Goal: Information Seeking & Learning: Learn about a topic

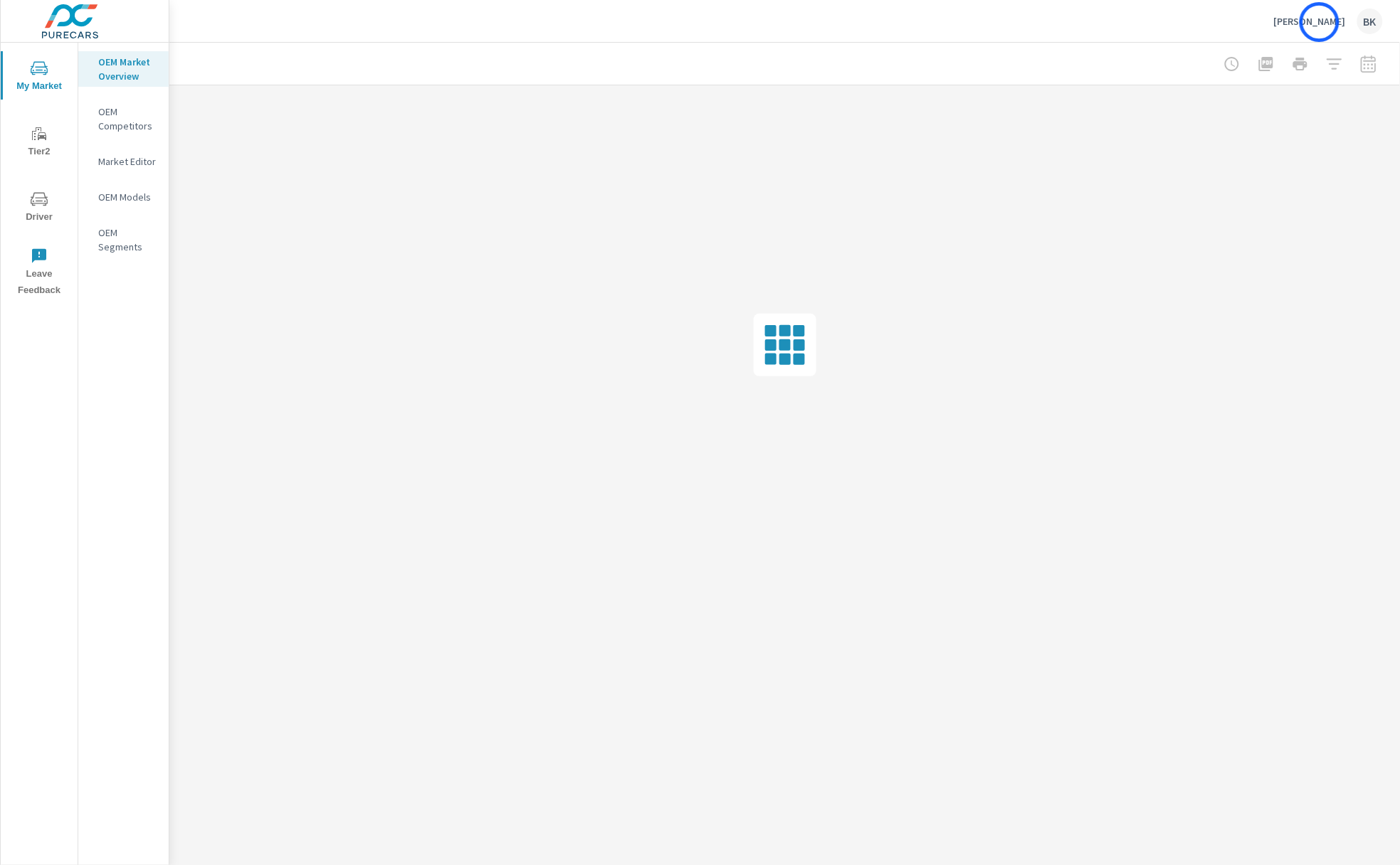
click at [1320, 22] on p "[PERSON_NAME]" at bounding box center [1310, 21] width 72 height 13
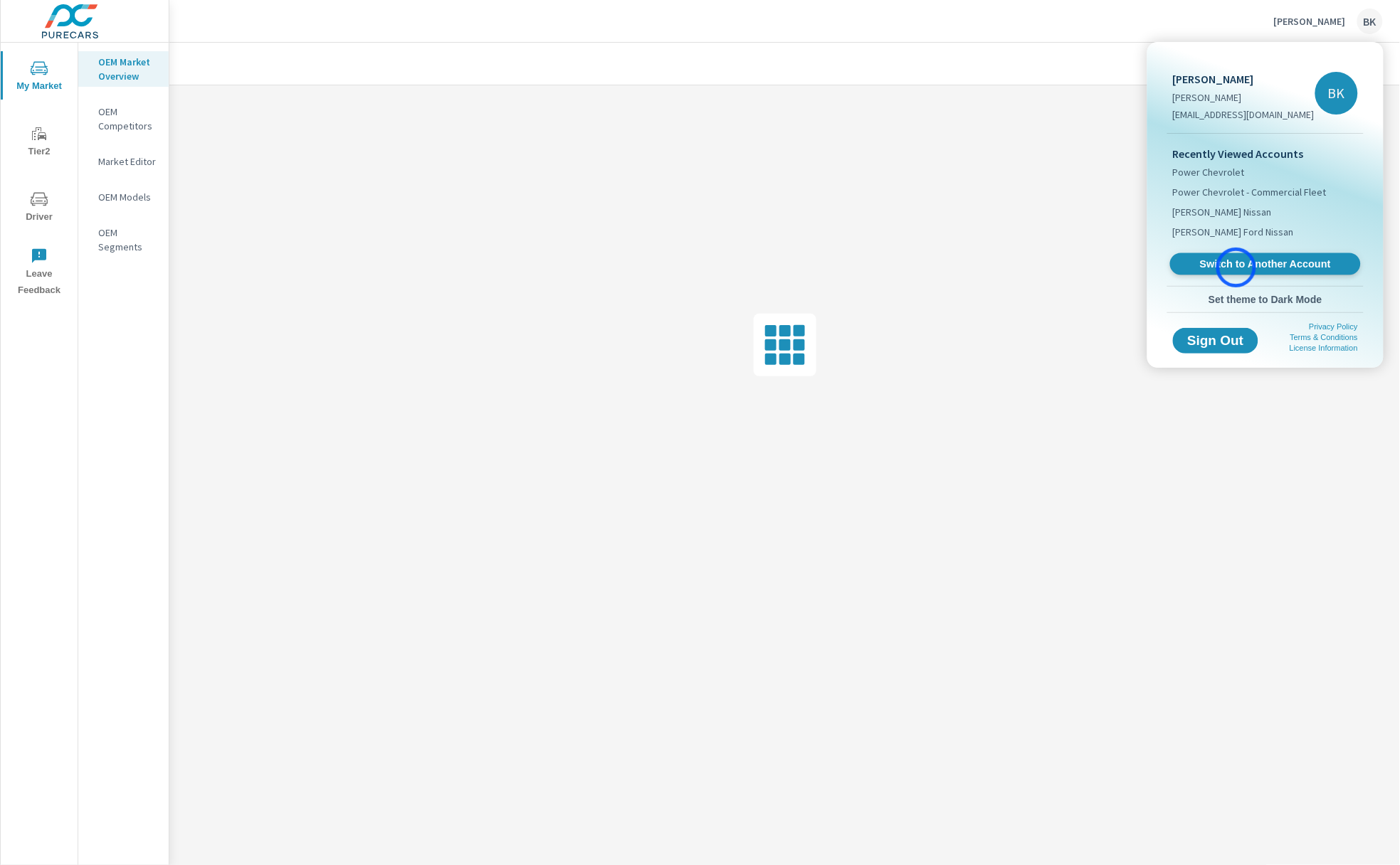
click at [1236, 267] on span "Switch to Another Account" at bounding box center [1266, 265] width 175 height 14
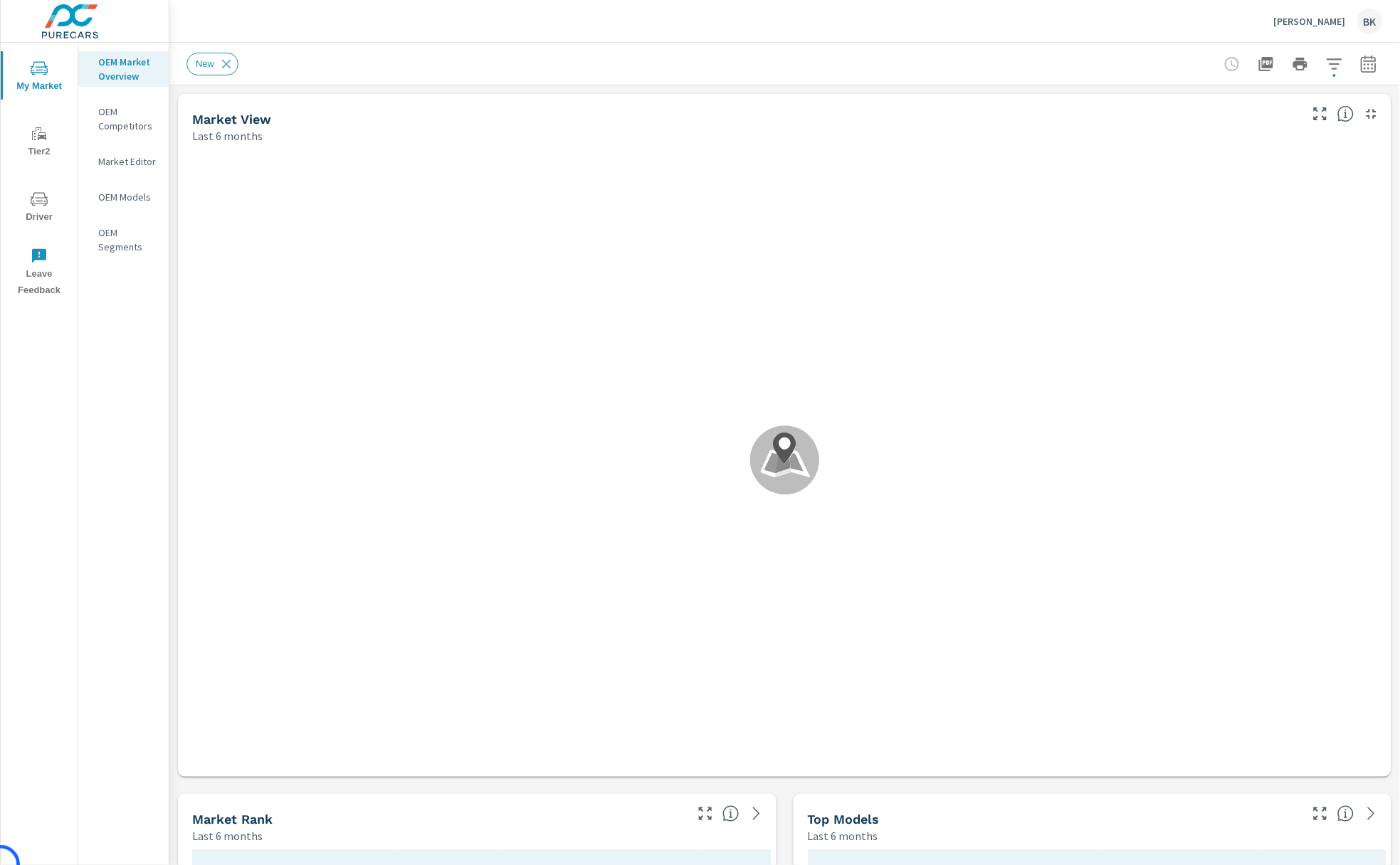
scroll to position [1, 0]
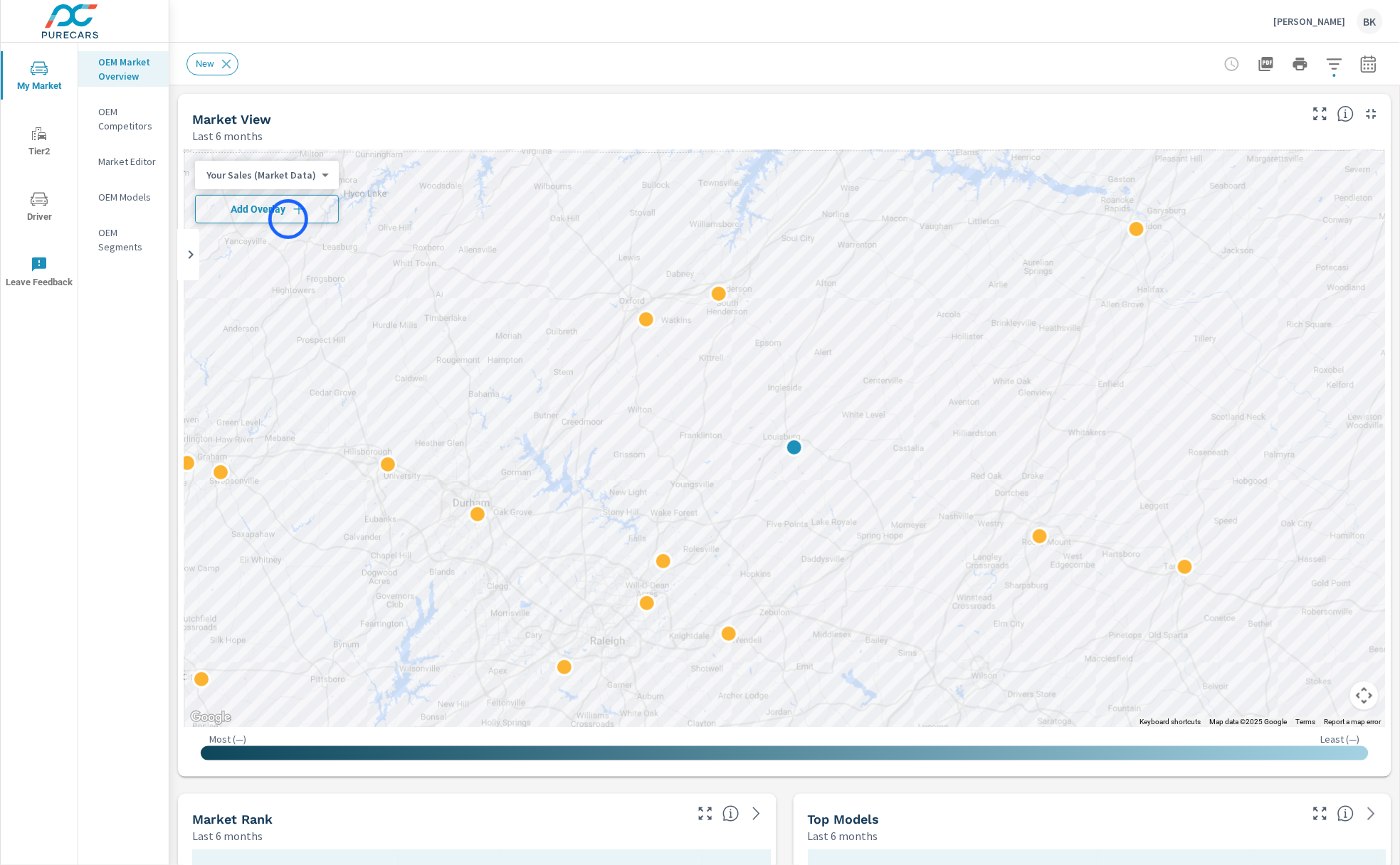
click at [288, 219] on button "Add Overlay" at bounding box center [267, 209] width 144 height 29
click at [1311, 23] on p "Griffin Ford" at bounding box center [1310, 21] width 72 height 13
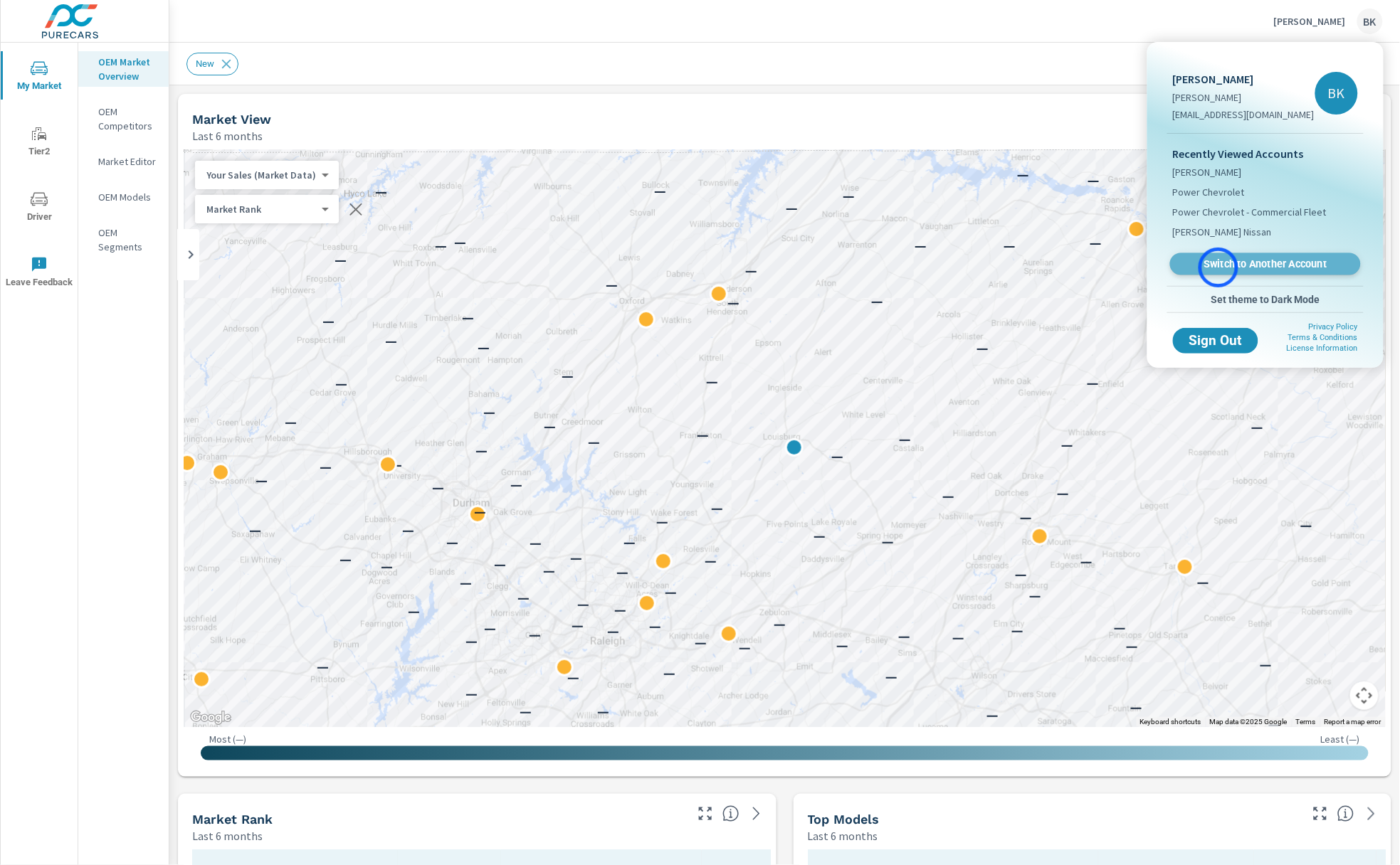
click at [1218, 267] on span "Switch to Another Account" at bounding box center [1266, 265] width 175 height 14
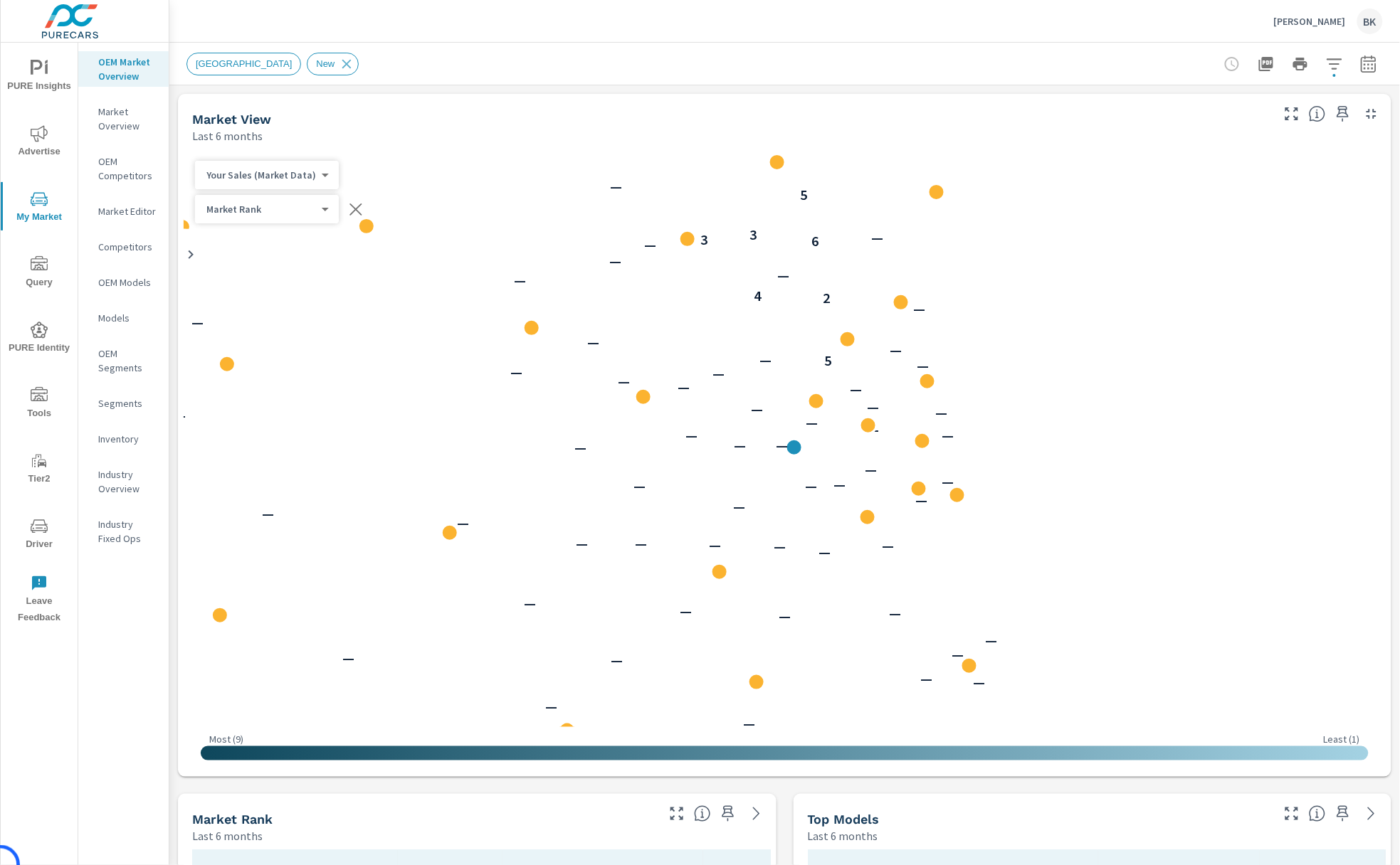
scroll to position [1, 0]
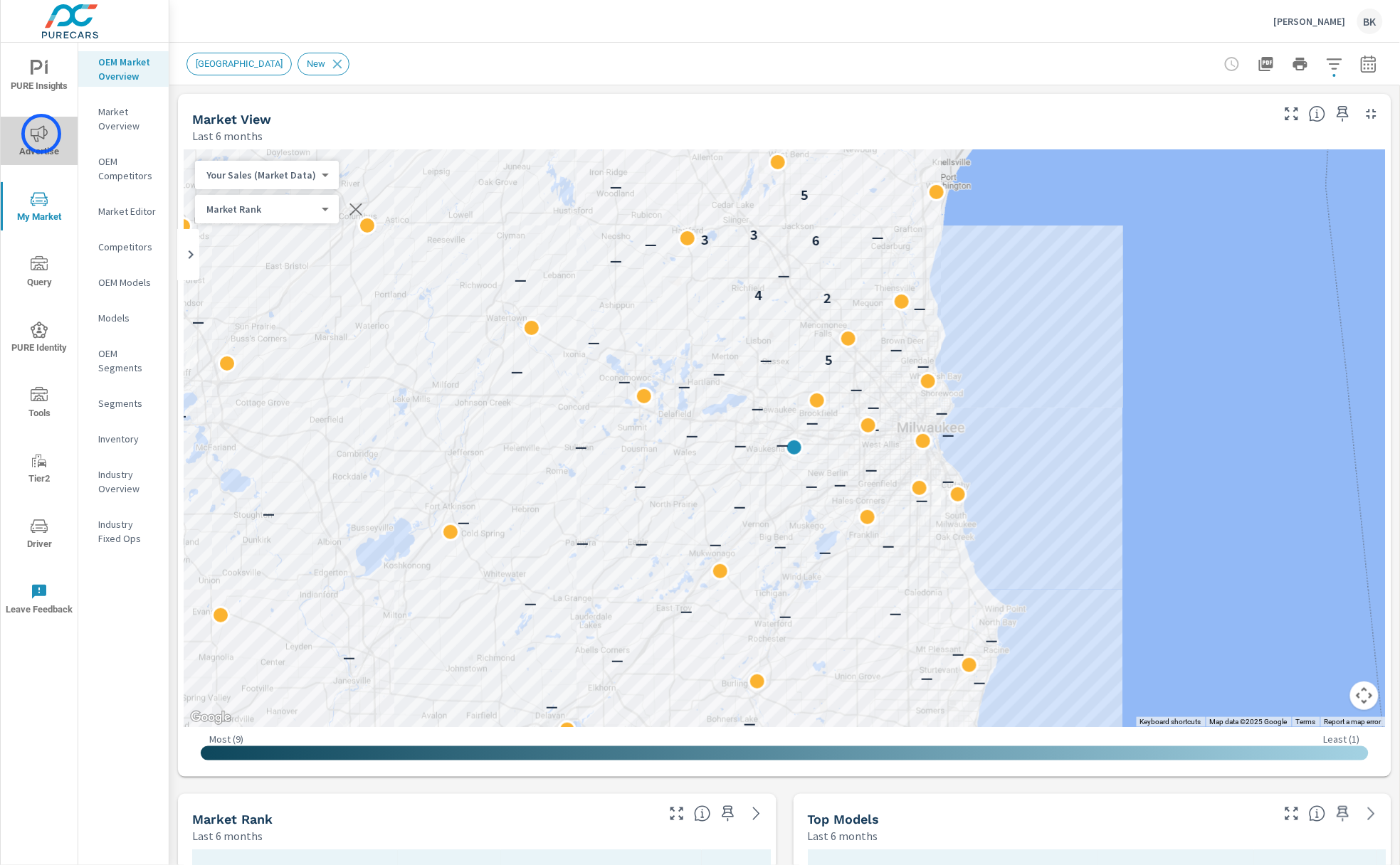
click at [41, 134] on icon "nav menu" at bounding box center [39, 134] width 17 height 17
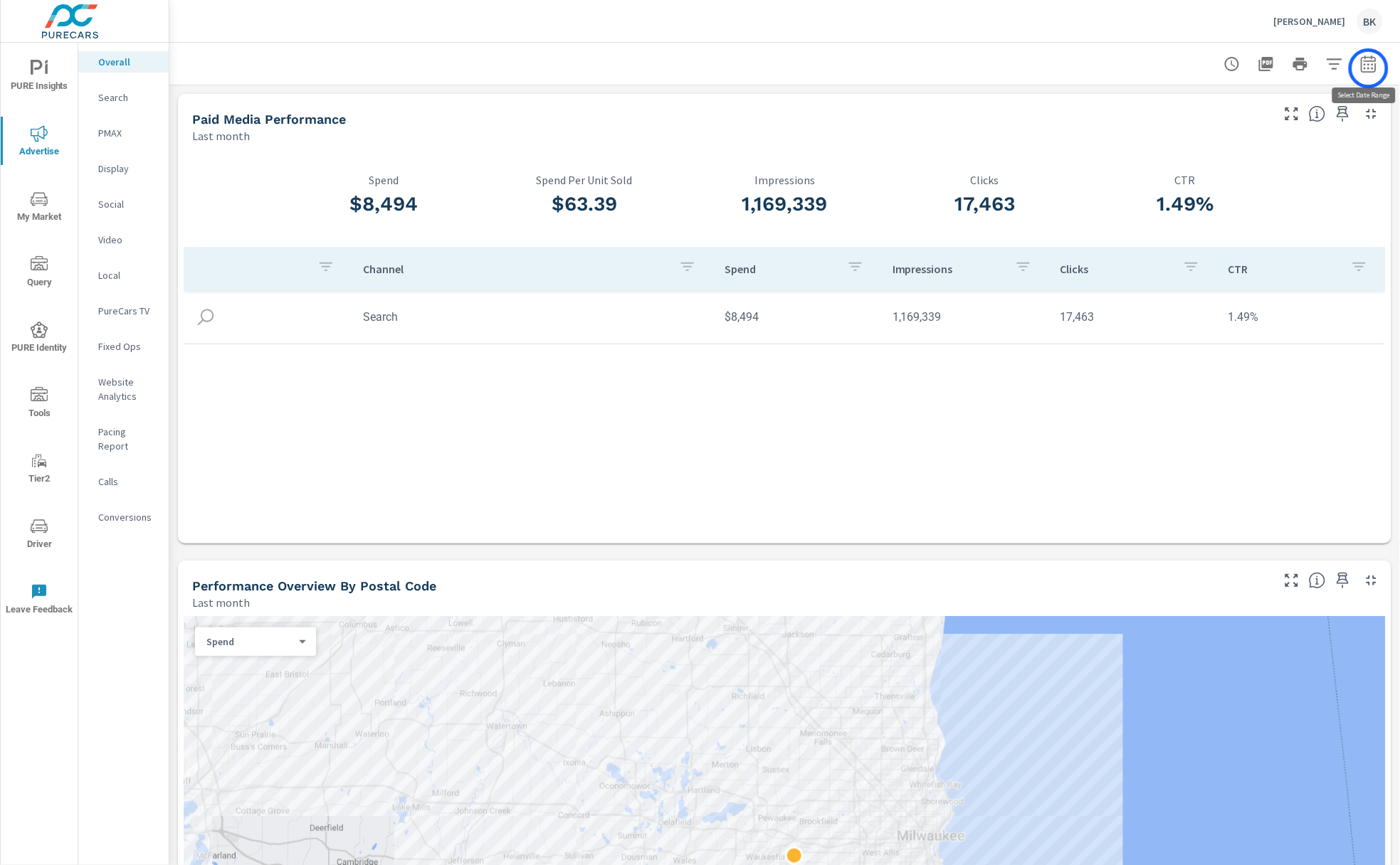
click at [1370, 68] on icon "button" at bounding box center [1368, 66] width 9 height 5
select select "Last month"
click at [1235, 162] on p "+ Add comparison" at bounding box center [1270, 160] width 182 height 17
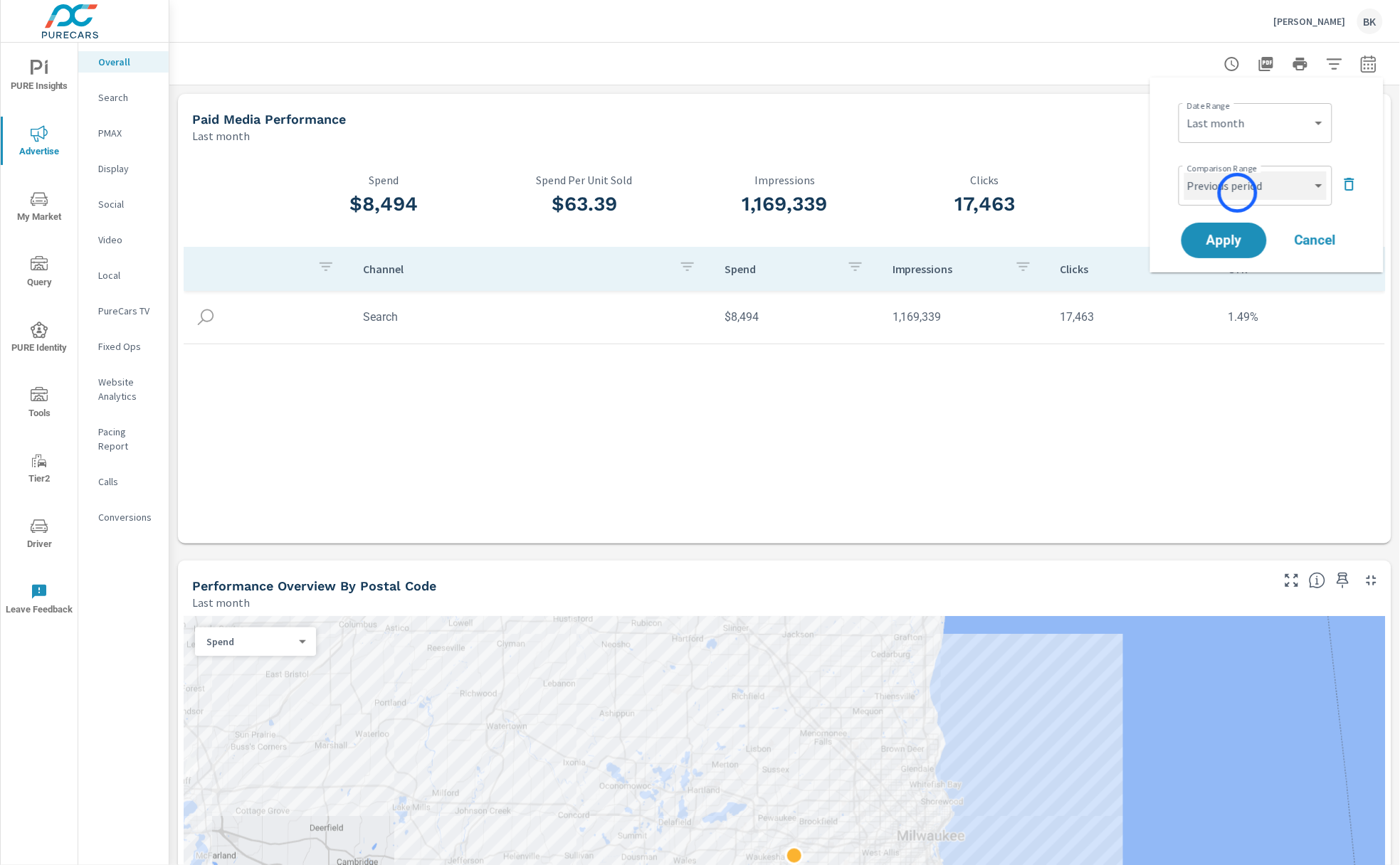
click at [1238, 193] on select "Custom Previous period Previous month Previous year" at bounding box center [1256, 185] width 142 height 29
click at [1184, 171] on select "Custom Previous period Previous month Previous year" at bounding box center [1256, 185] width 142 height 29
select select "Previous month"
click at [1239, 246] on span "Apply" at bounding box center [1225, 241] width 59 height 14
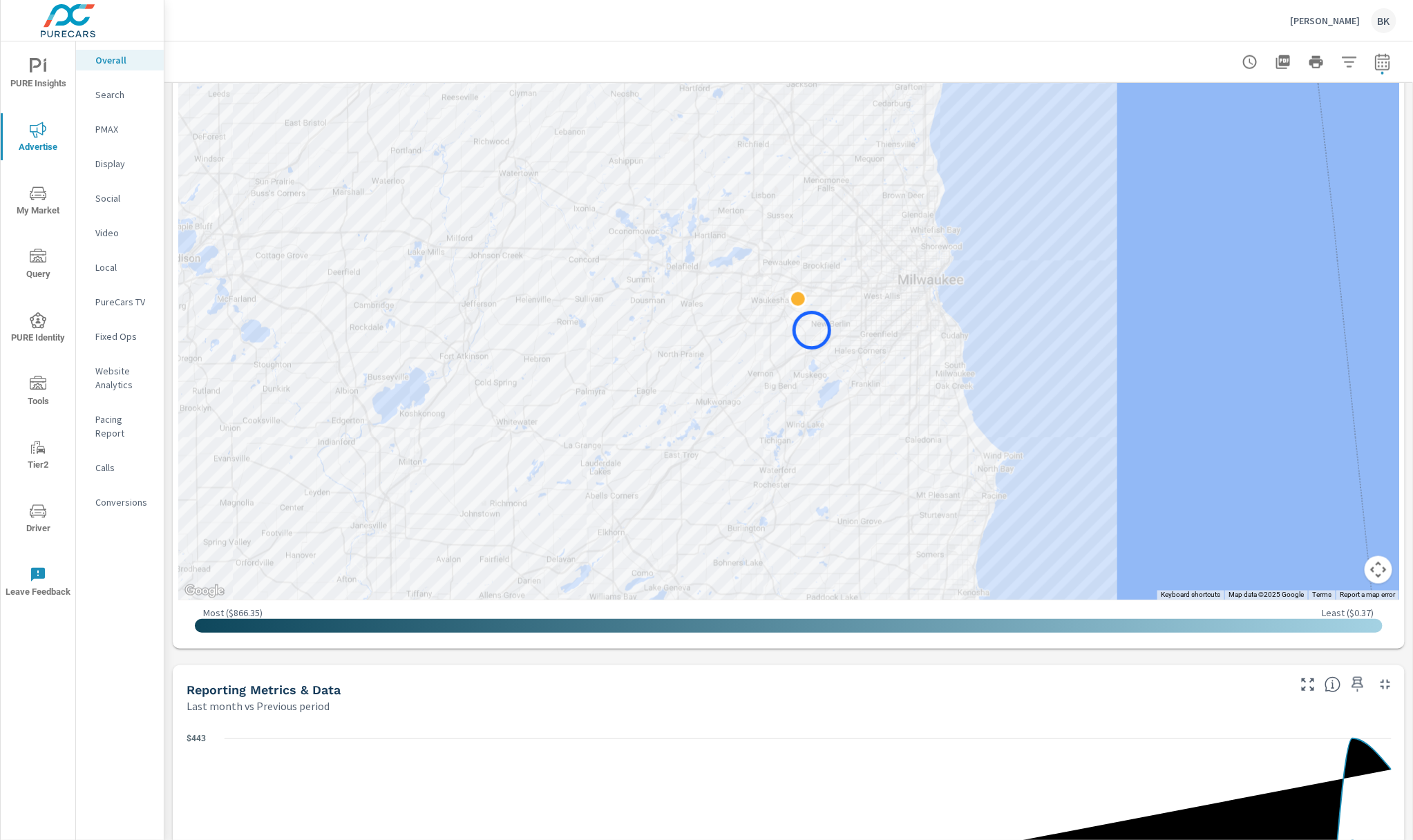
scroll to position [1000, 0]
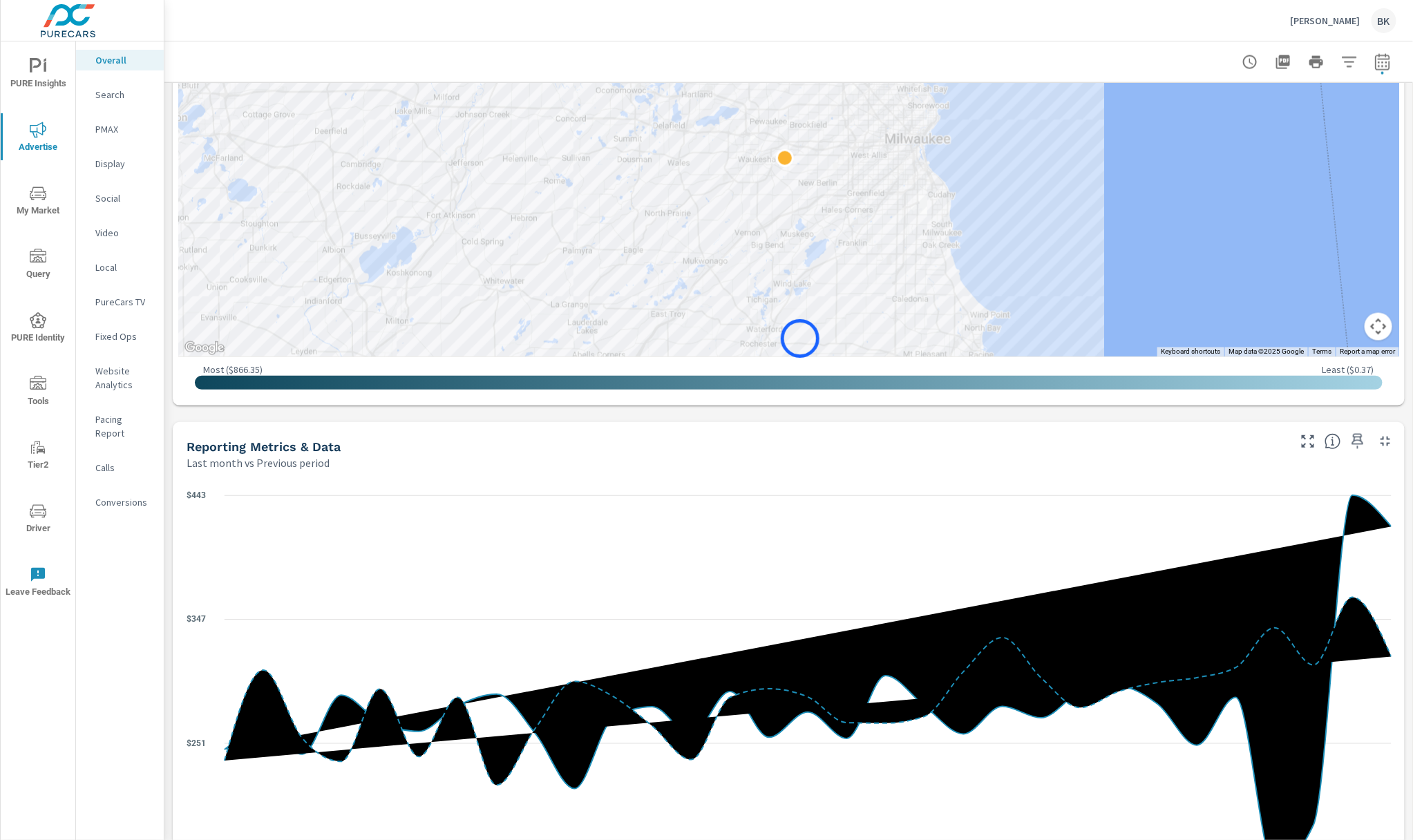
drag, startPoint x: 813, startPoint y: 231, endPoint x: 798, endPoint y: 351, distance: 120.9
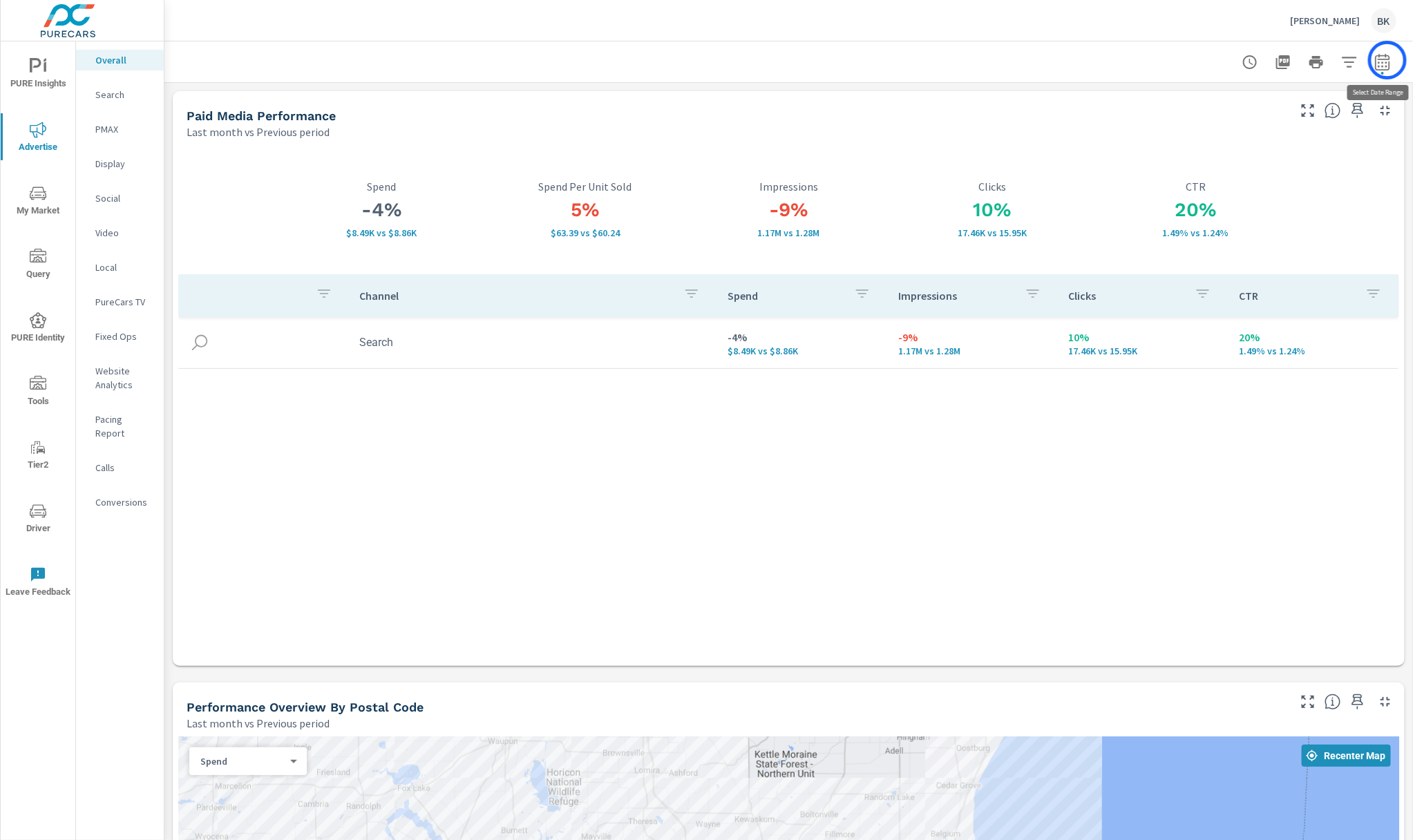
click at [1358, 60] on icon "button" at bounding box center [1383, 62] width 16 height 16
select select "Last month"
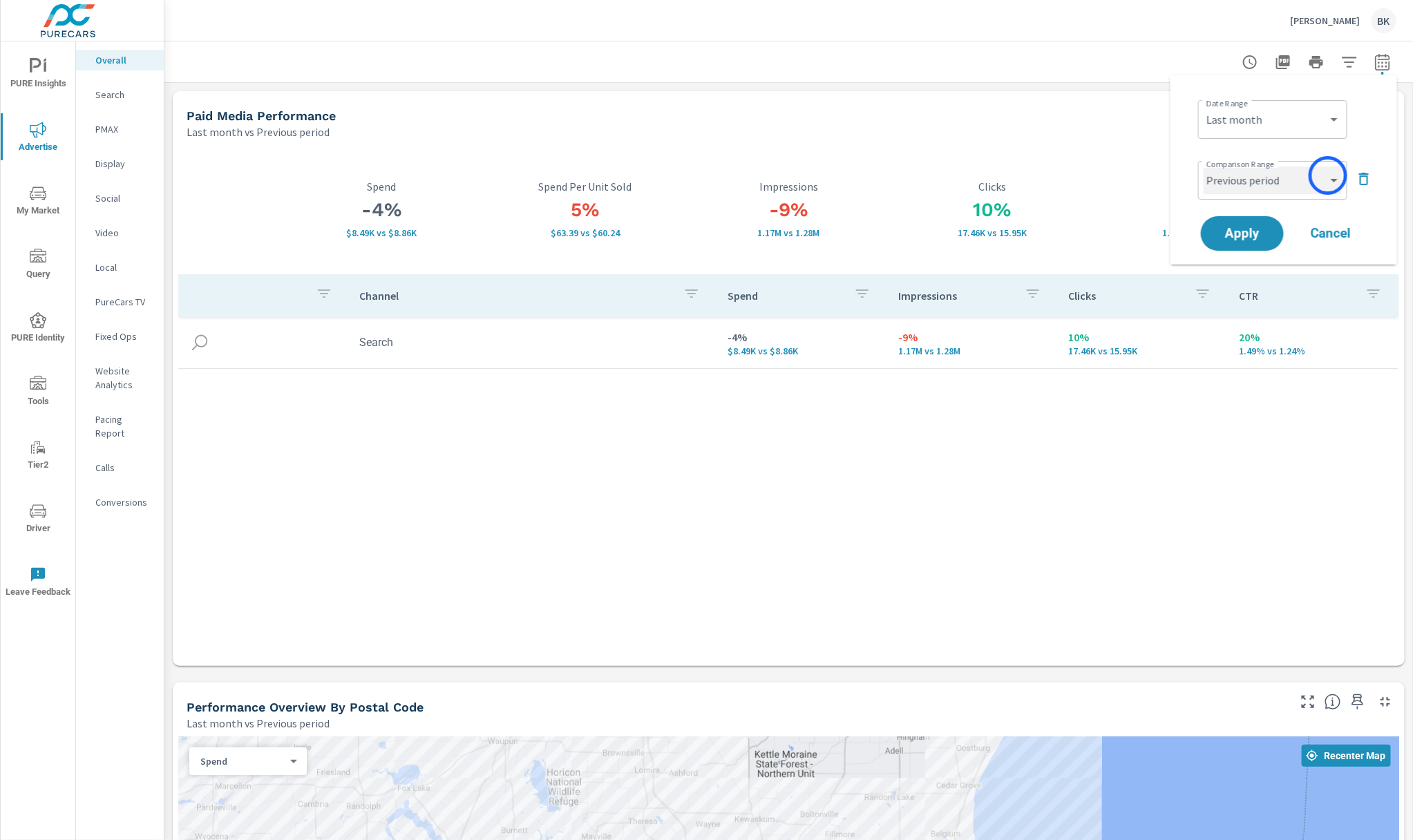
click at [1328, 176] on select "Custom Previous period Previous month Previous year" at bounding box center [1273, 180] width 138 height 28
click at [1204, 166] on select "Custom Previous period Previous month Previous year" at bounding box center [1273, 180] width 138 height 28
select select "Previous year"
click at [1253, 236] on span "Apply" at bounding box center [1243, 234] width 57 height 14
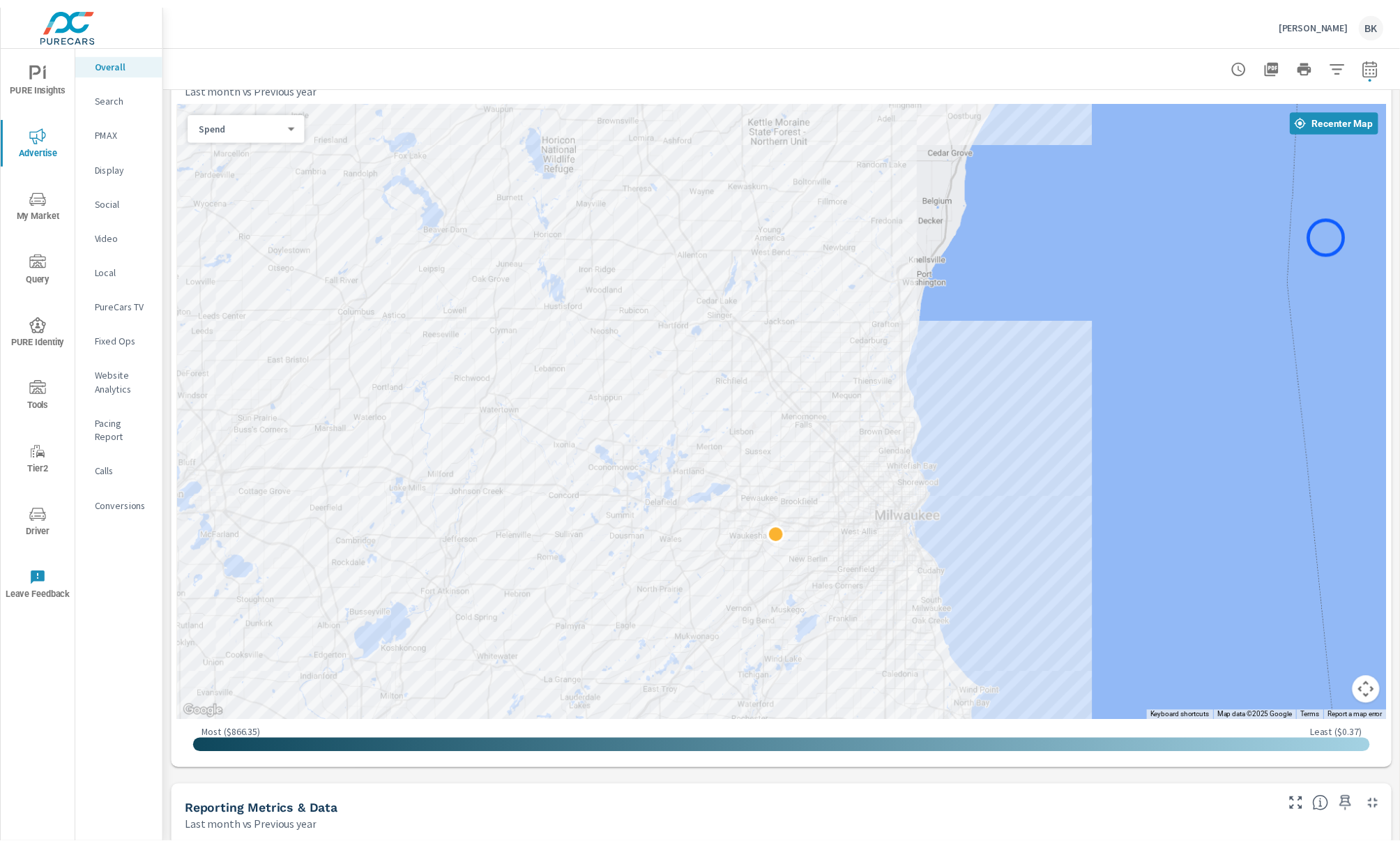
scroll to position [736, 0]
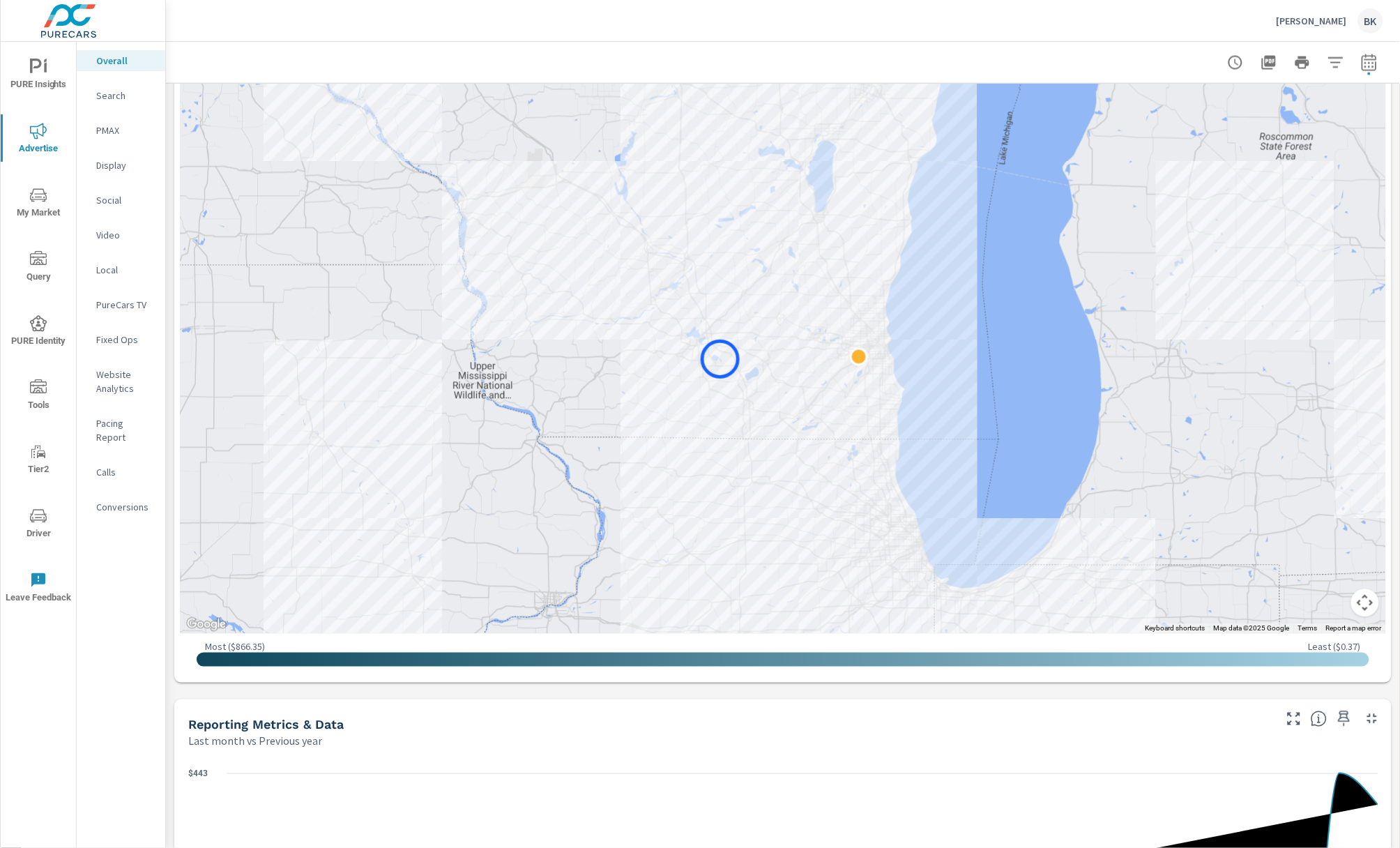
drag, startPoint x: 1071, startPoint y: 295, endPoint x: 720, endPoint y: 360, distance: 357.0
click at [720, 360] on div at bounding box center [783, 320] width 1206 height 626
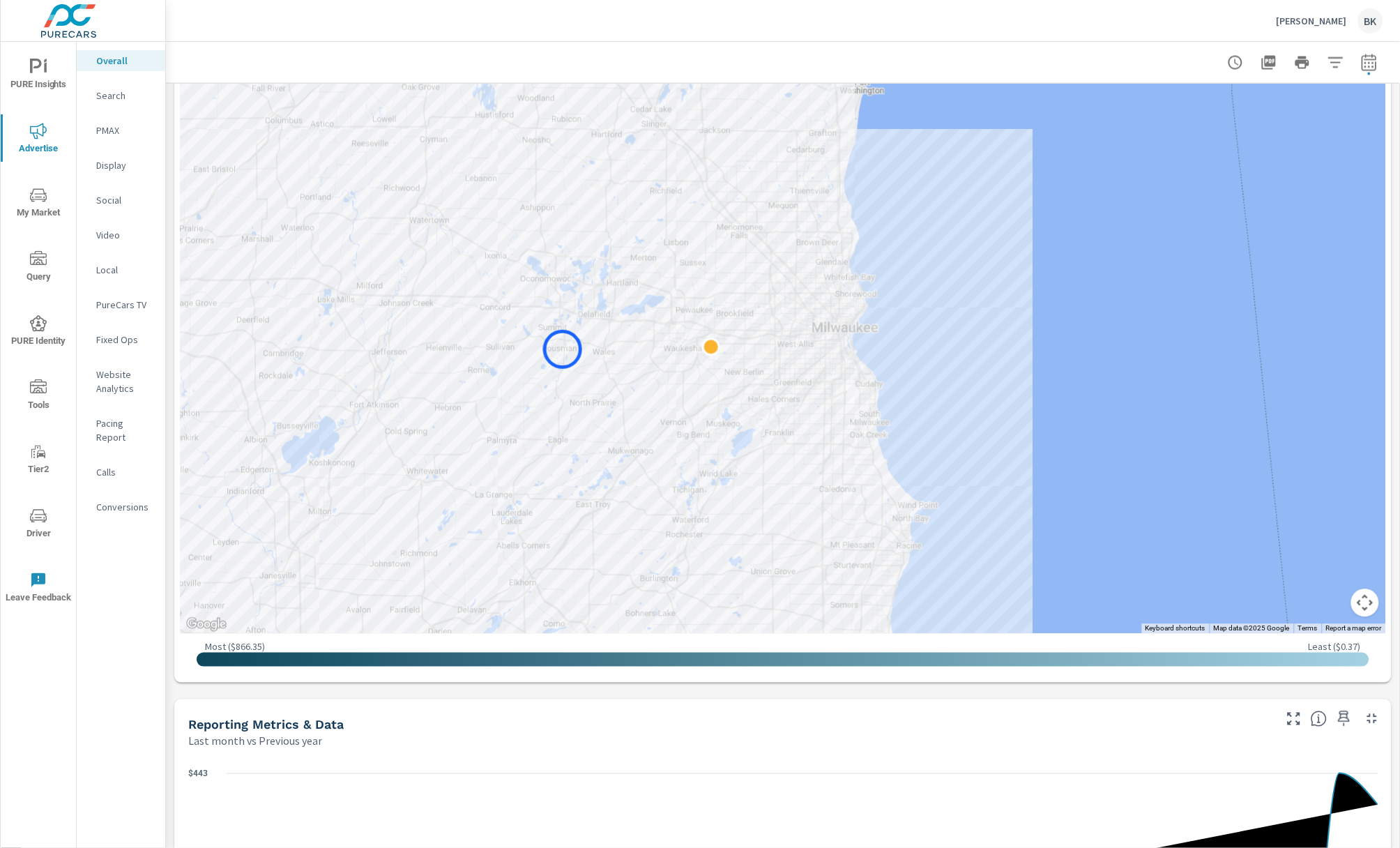
drag, startPoint x: 849, startPoint y: 338, endPoint x: 568, endPoint y: 351, distance: 281.3
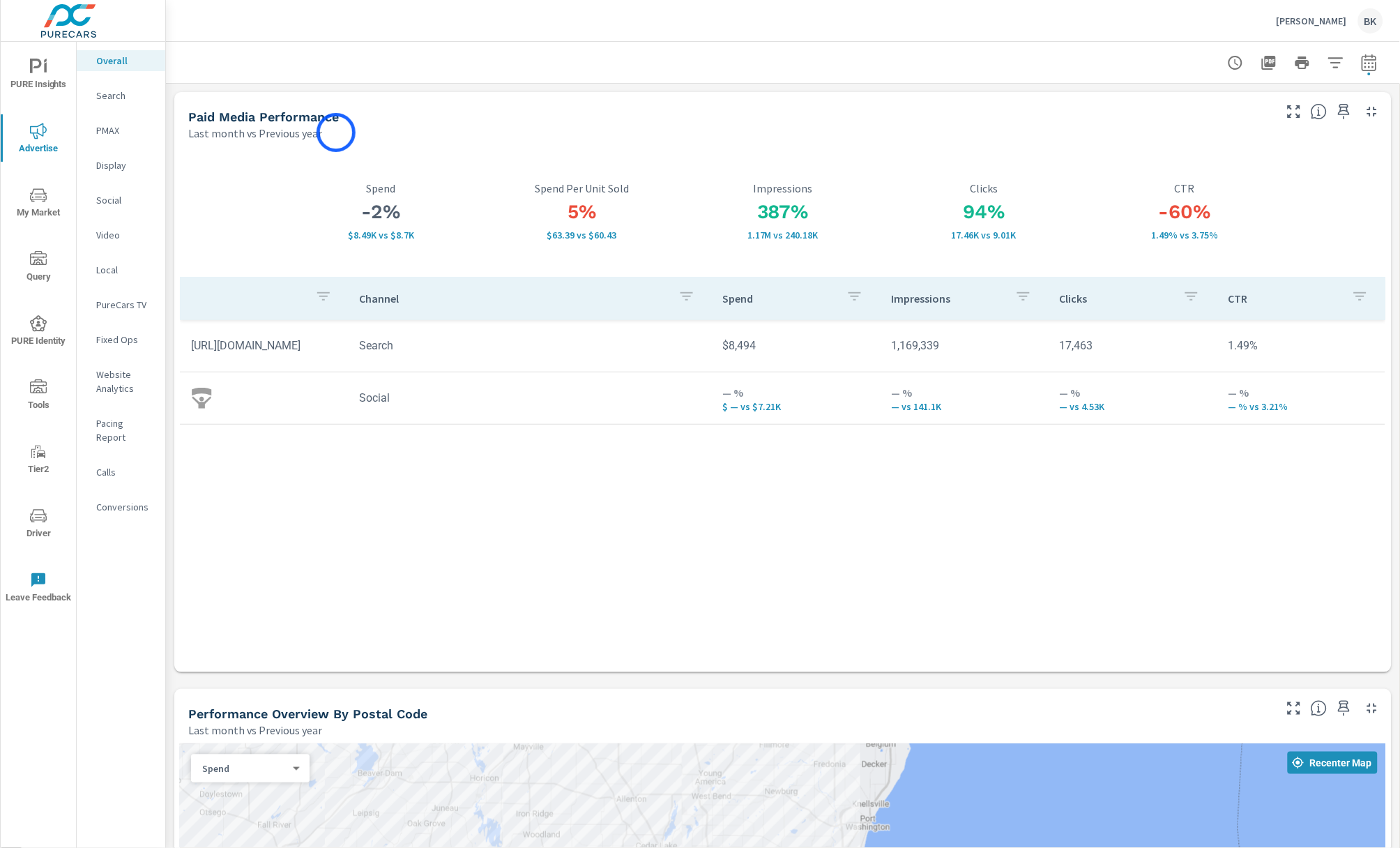
click at [336, 132] on div "Last month vs Previous year" at bounding box center [730, 133] width 1084 height 17
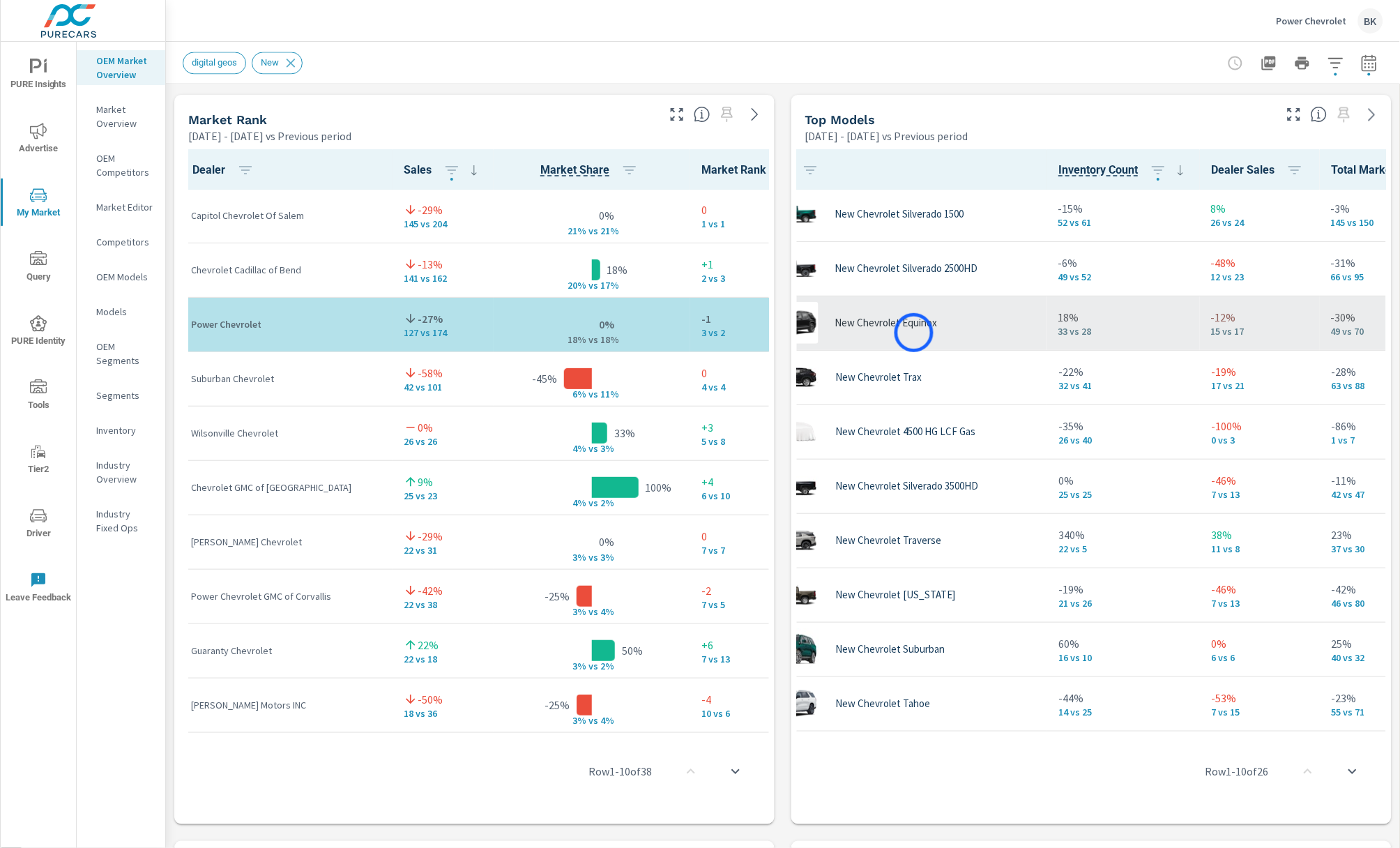
scroll to position [2, 0]
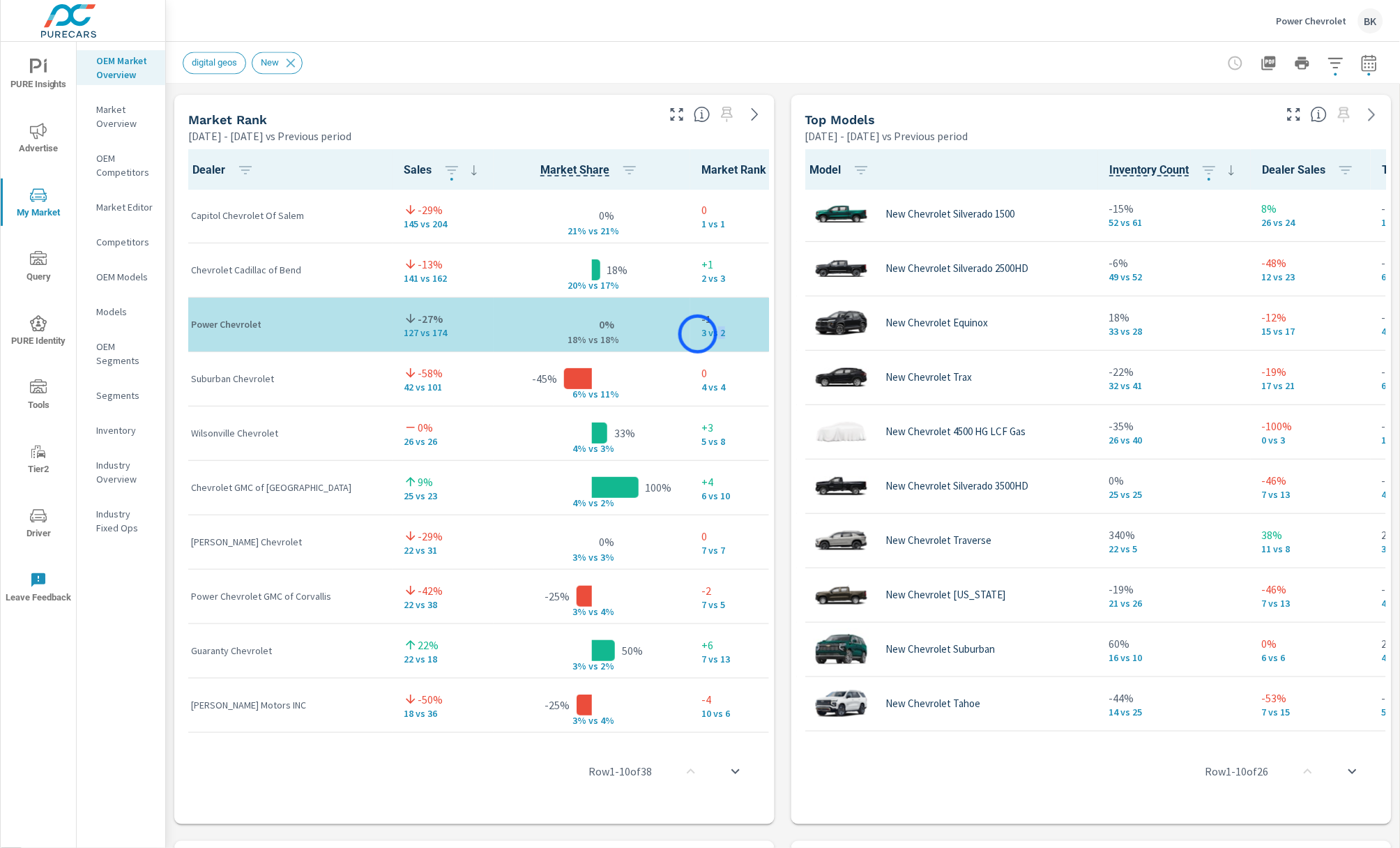
drag, startPoint x: 710, startPoint y: 333, endPoint x: 698, endPoint y: 334, distance: 12.0
click at [702, 334] on p "3 vs 2" at bounding box center [751, 332] width 99 height 11
drag, startPoint x: 674, startPoint y: 335, endPoint x: 706, endPoint y: 335, distance: 32.0
click at [706, 335] on td "-1 3 vs 2" at bounding box center [751, 325] width 121 height 55
click at [711, 332] on p "3 vs 2" at bounding box center [751, 332] width 99 height 11
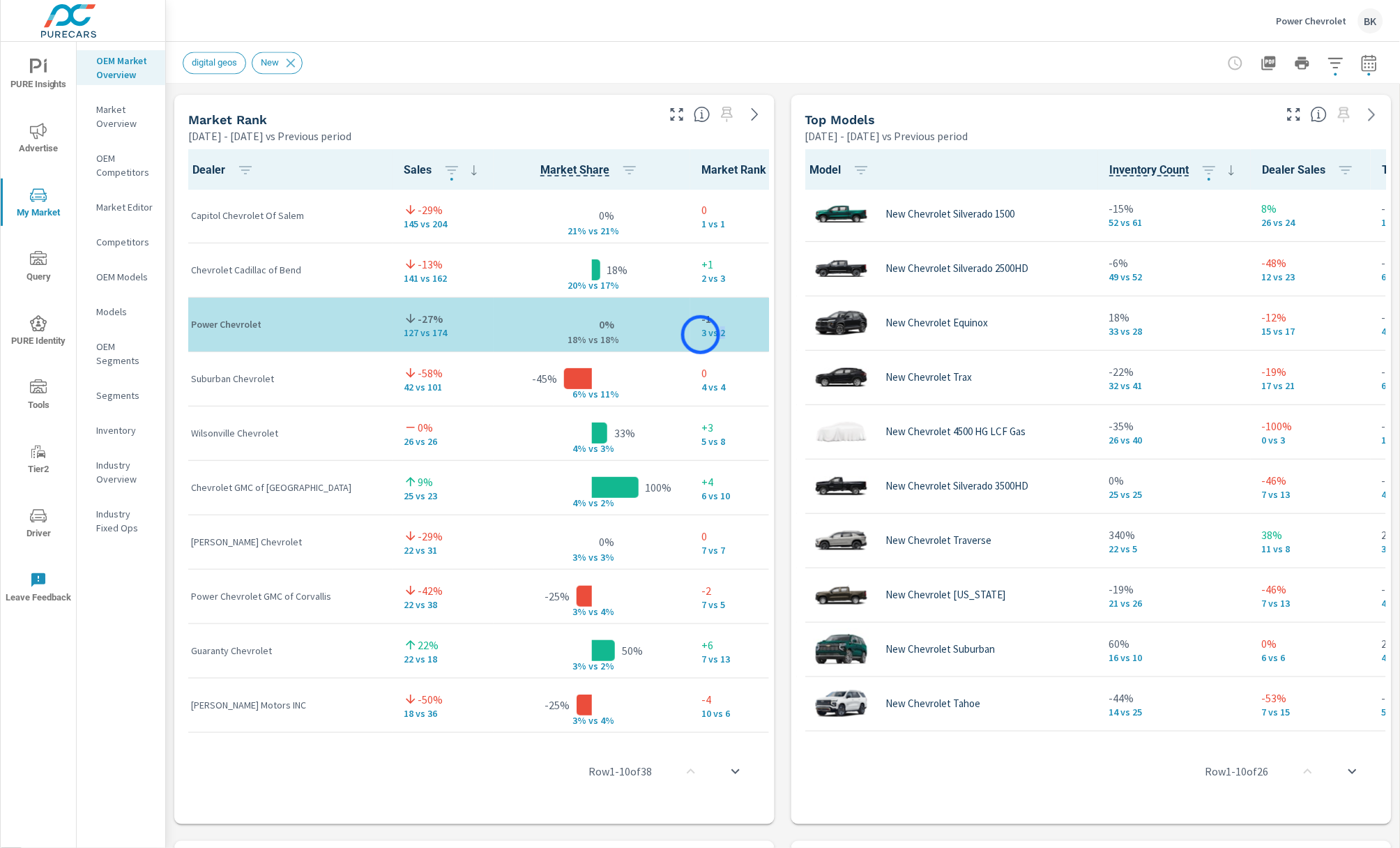
drag, startPoint x: 708, startPoint y: 334, endPoint x: 701, endPoint y: 335, distance: 7.1
click at [702, 335] on p "3 vs 2" at bounding box center [751, 332] width 99 height 11
drag, startPoint x: 686, startPoint y: 335, endPoint x: 679, endPoint y: 336, distance: 7.1
click at [690, 336] on td "-1 3 vs 2" at bounding box center [751, 325] width 121 height 55
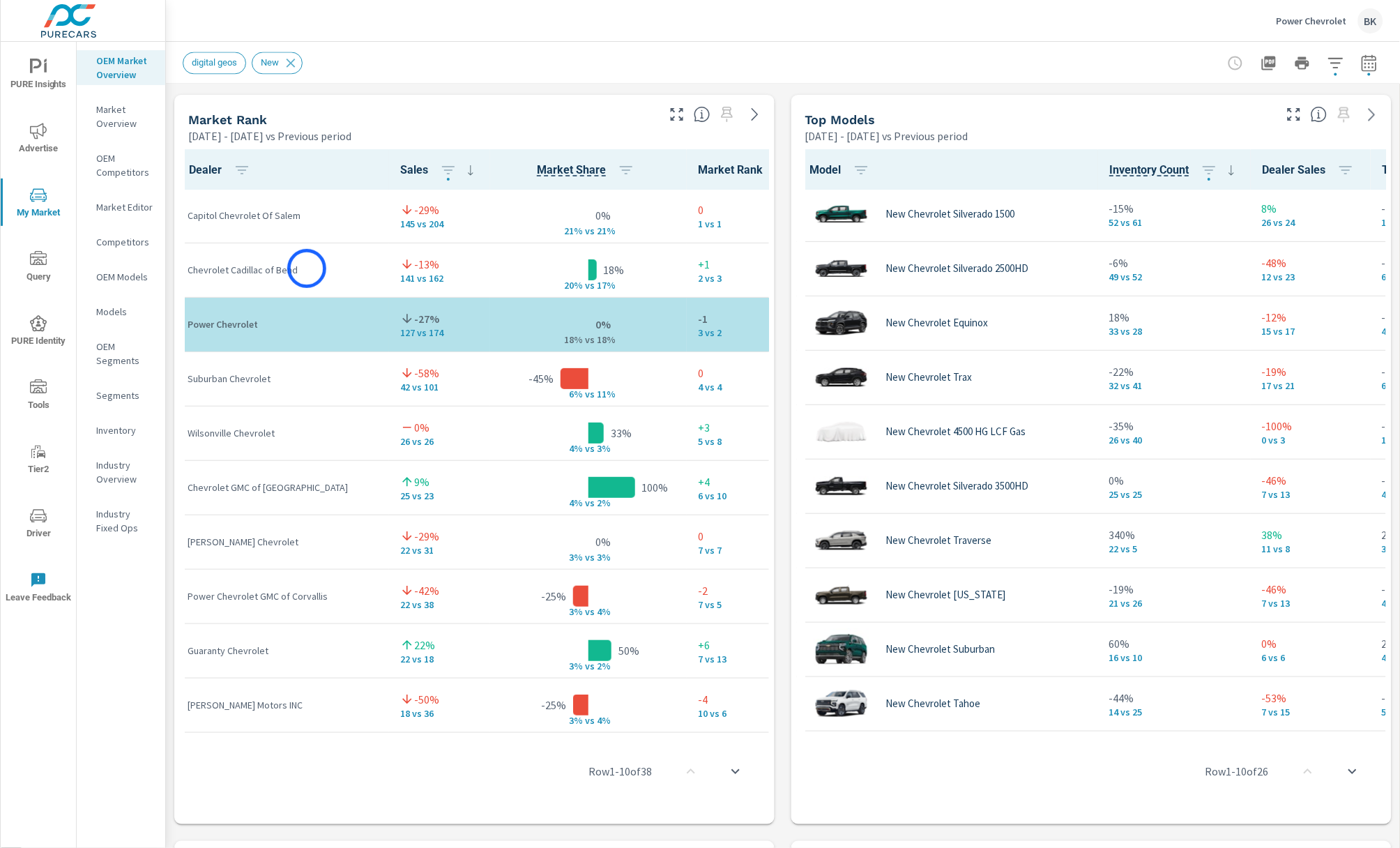
drag, startPoint x: 191, startPoint y: 267, endPoint x: 306, endPoint y: 269, distance: 115.0
click at [306, 269] on p "Chevrolet Cadillac of Bend" at bounding box center [283, 270] width 191 height 14
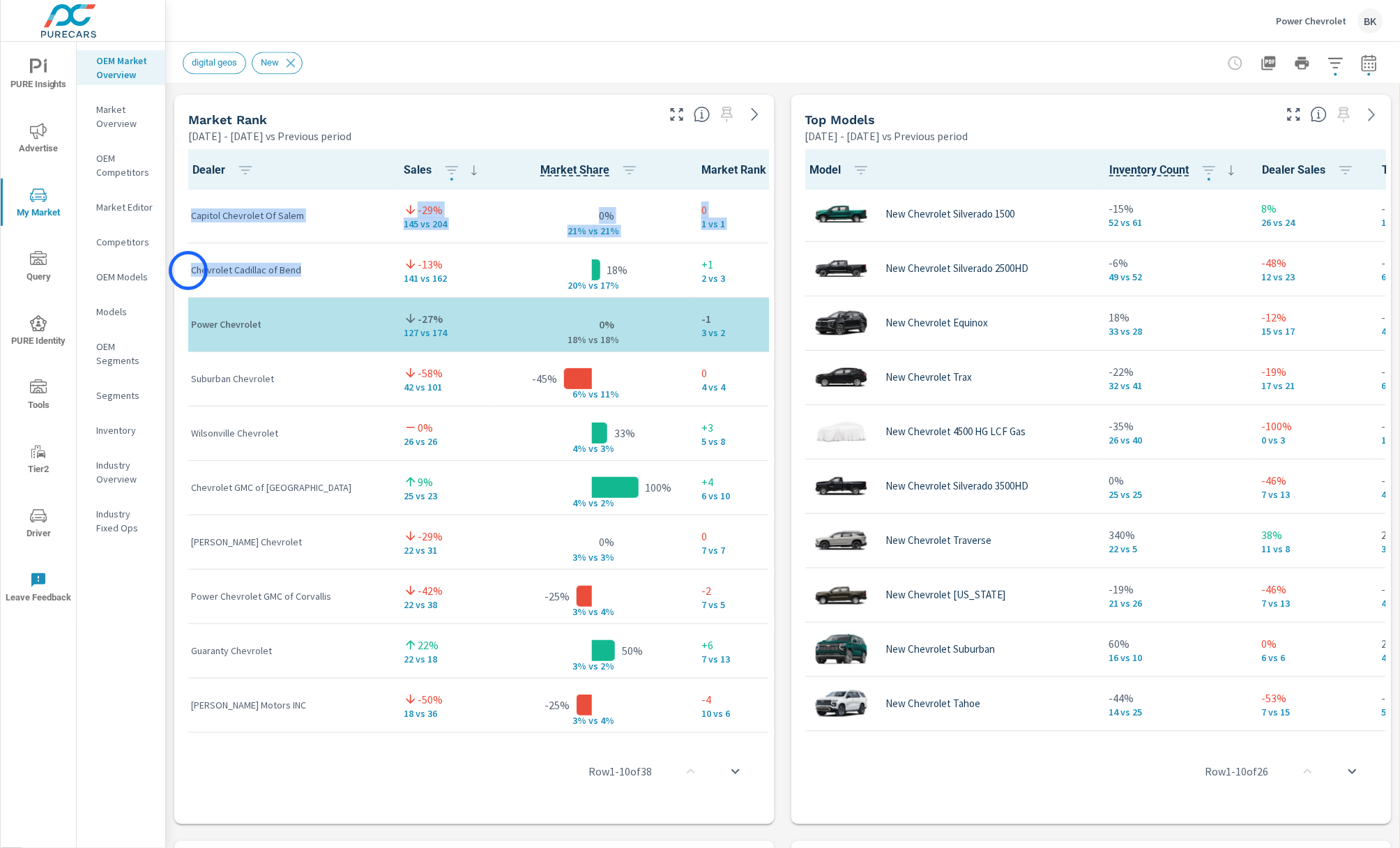
drag, startPoint x: 319, startPoint y: 271, endPoint x: 184, endPoint y: 271, distance: 135.0
click at [505, 280] on div "18% 20% v s 17%" at bounding box center [592, 270] width 174 height 42
drag, startPoint x: 607, startPoint y: 285, endPoint x: 537, endPoint y: 288, distance: 70.1
click at [537, 288] on div "18% 20% v s 17%" at bounding box center [592, 270] width 174 height 42
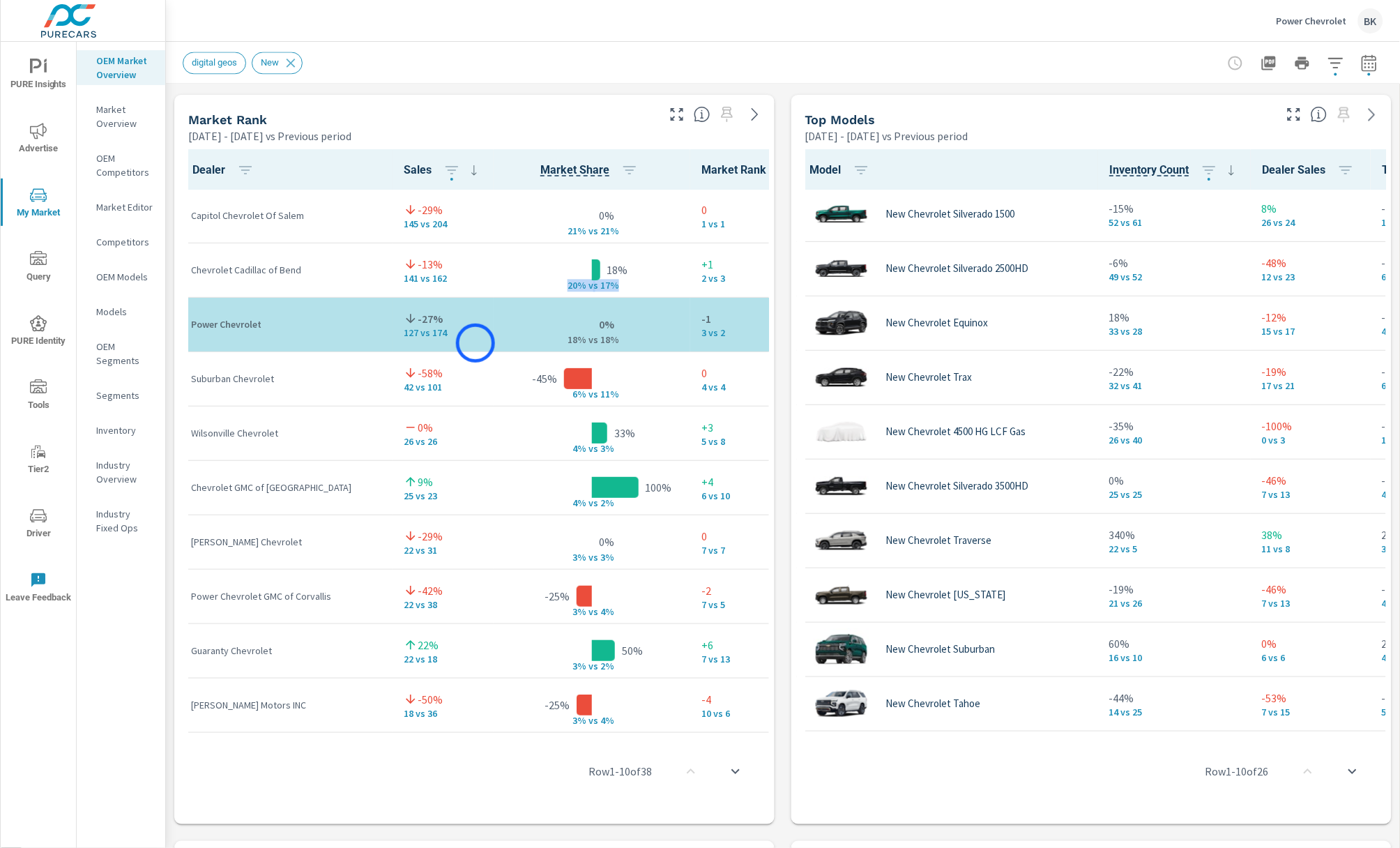
scroll to position [0, 0]
click at [783, 288] on div "Market View Feb 01, 2025 - Jul 31, 2025 vs Previous period ← Move left → Move r…" at bounding box center [782, 385] width 1234 height 2389
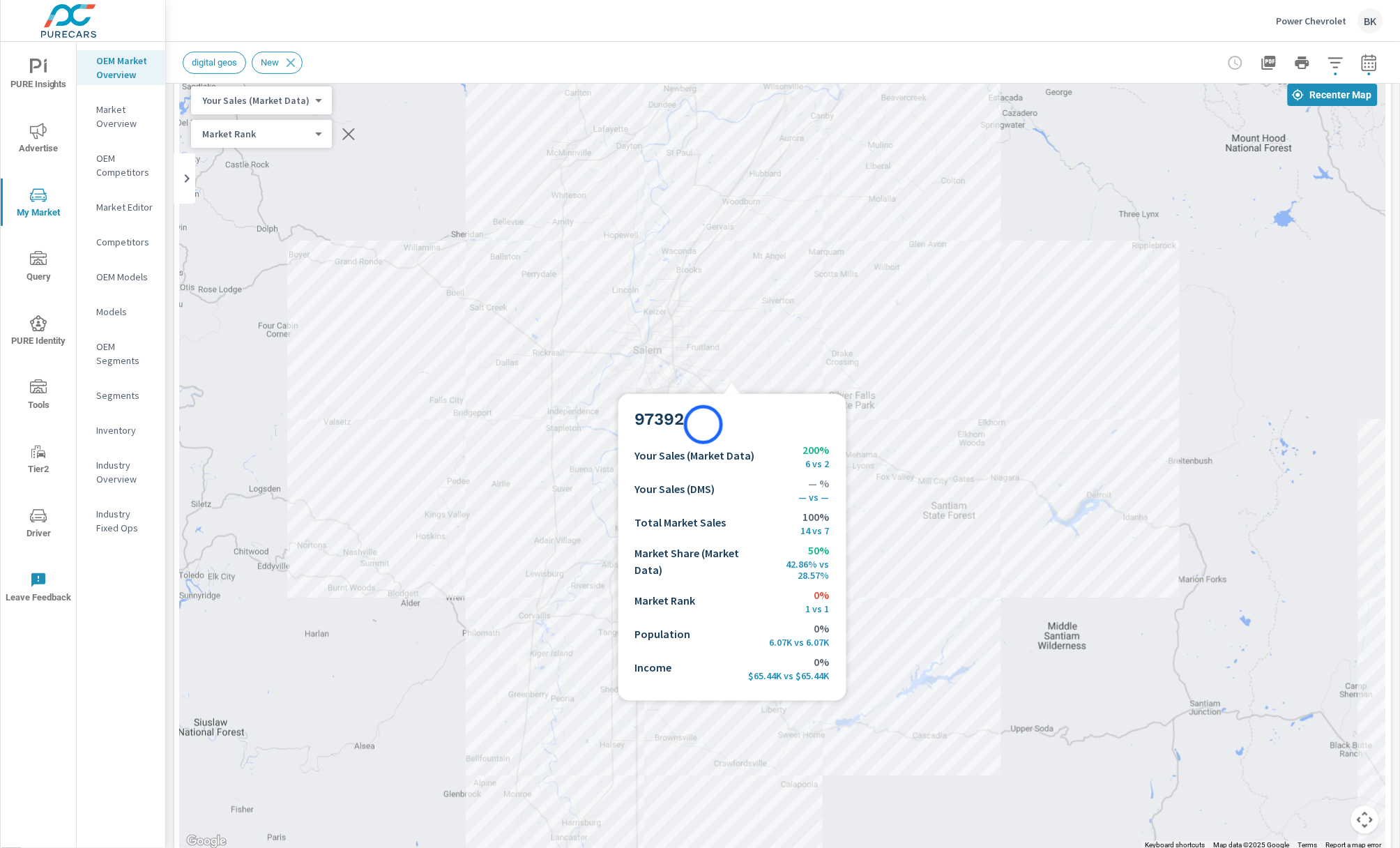
scroll to position [68, 0]
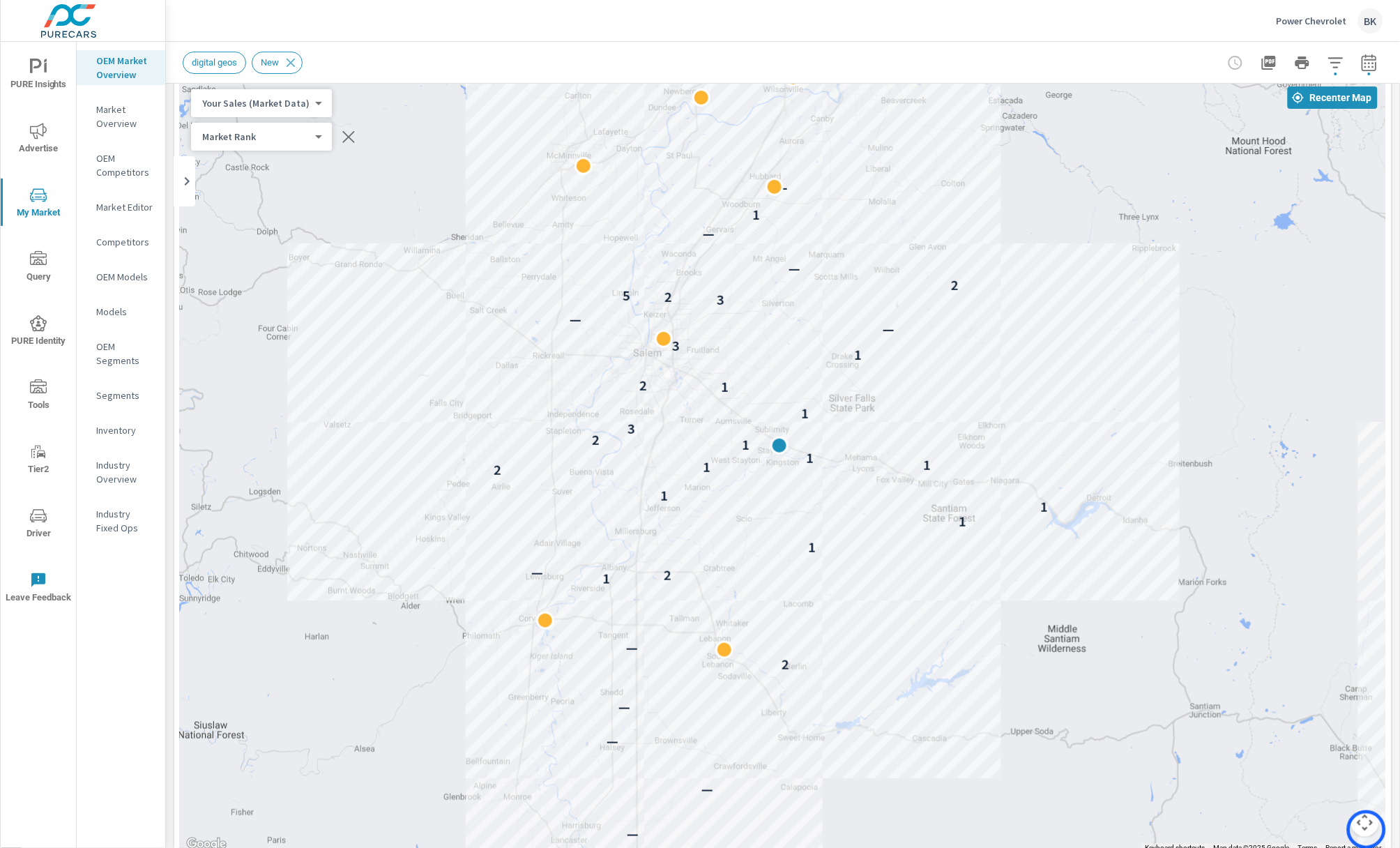
click at [1367, 830] on button "Map camera controls" at bounding box center [1365, 823] width 28 height 28
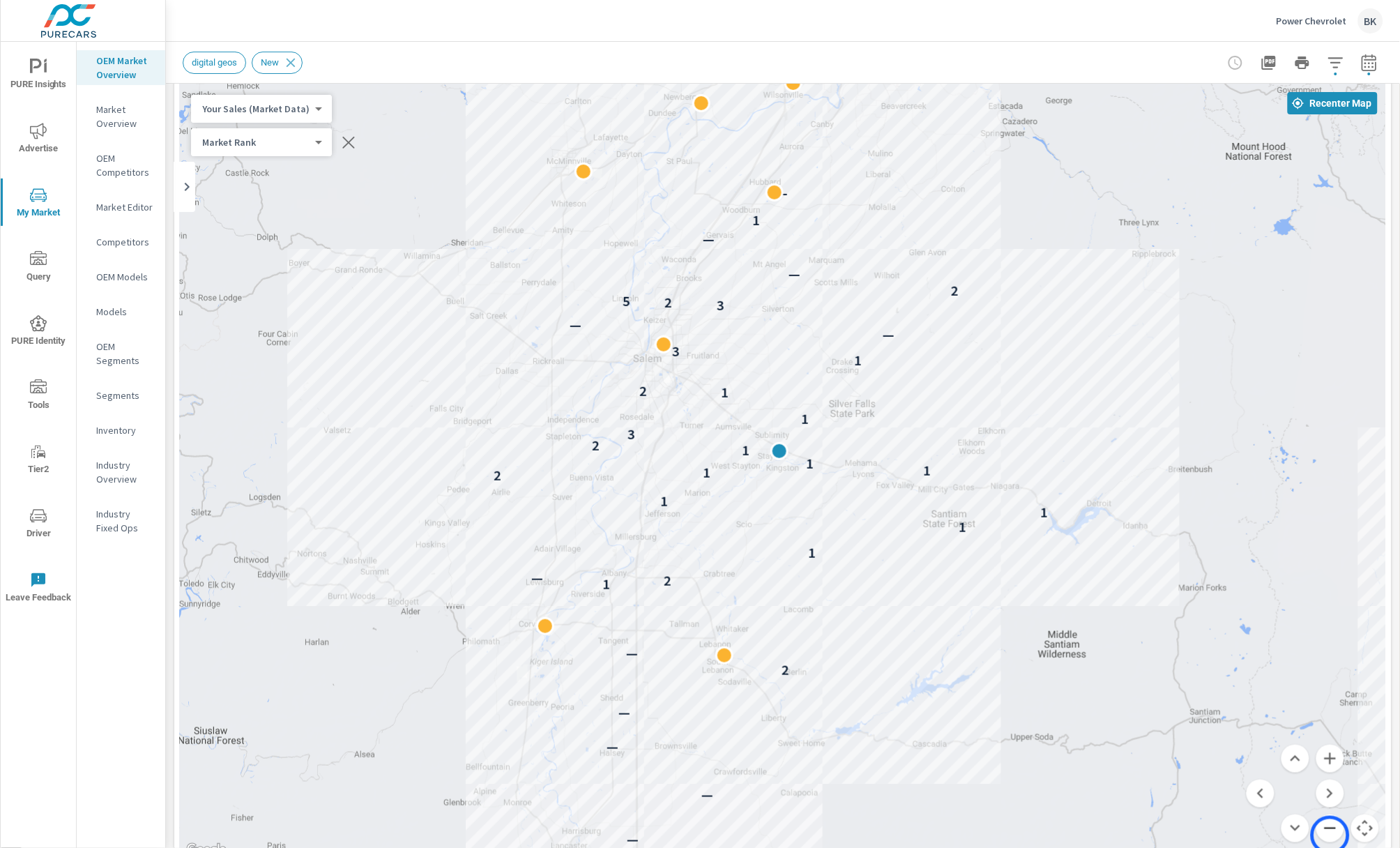
click at [1330, 836] on button "Zoom out" at bounding box center [1330, 828] width 28 height 28
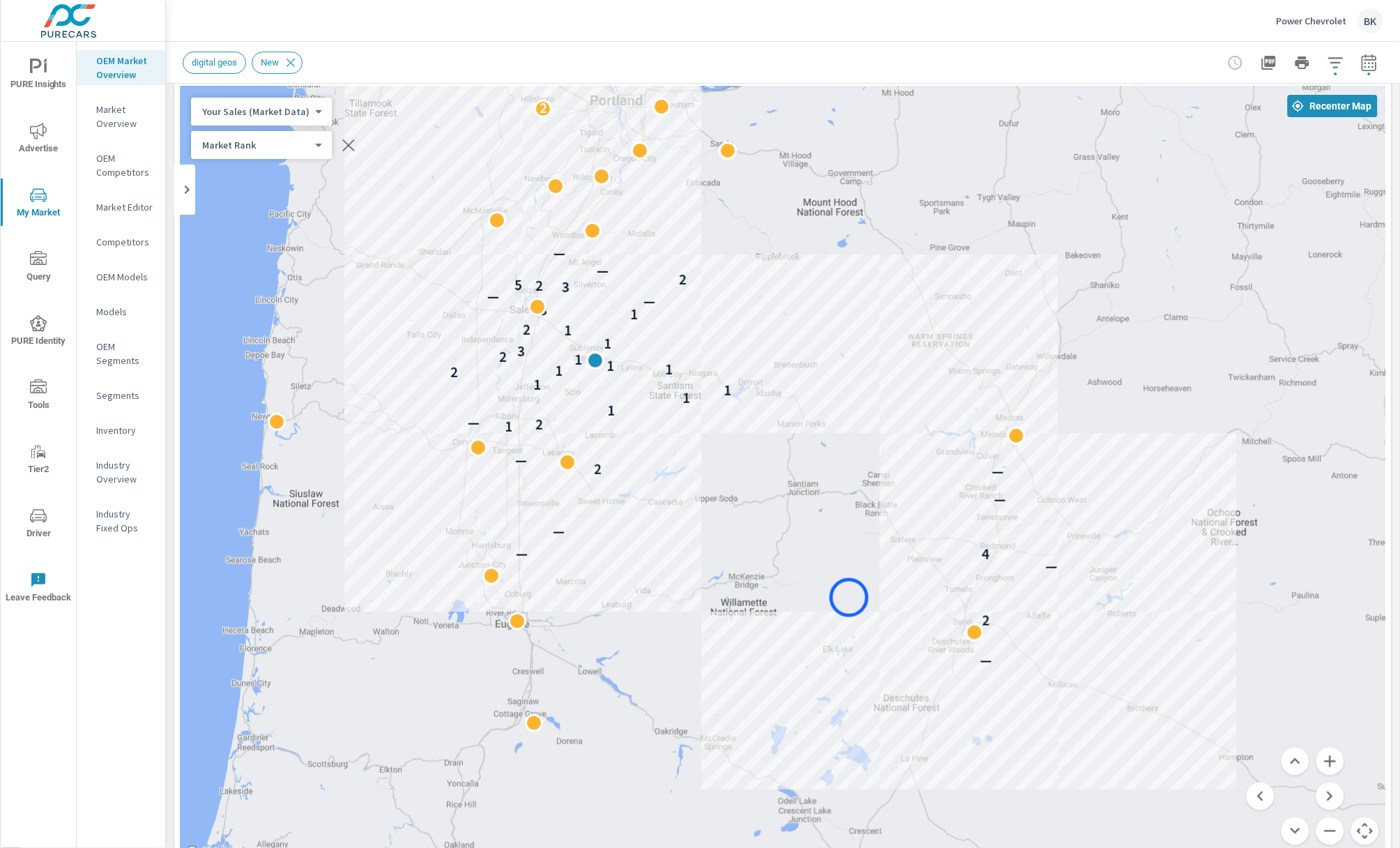
drag, startPoint x: 982, startPoint y: 666, endPoint x: 861, endPoint y: 599, distance: 138.3
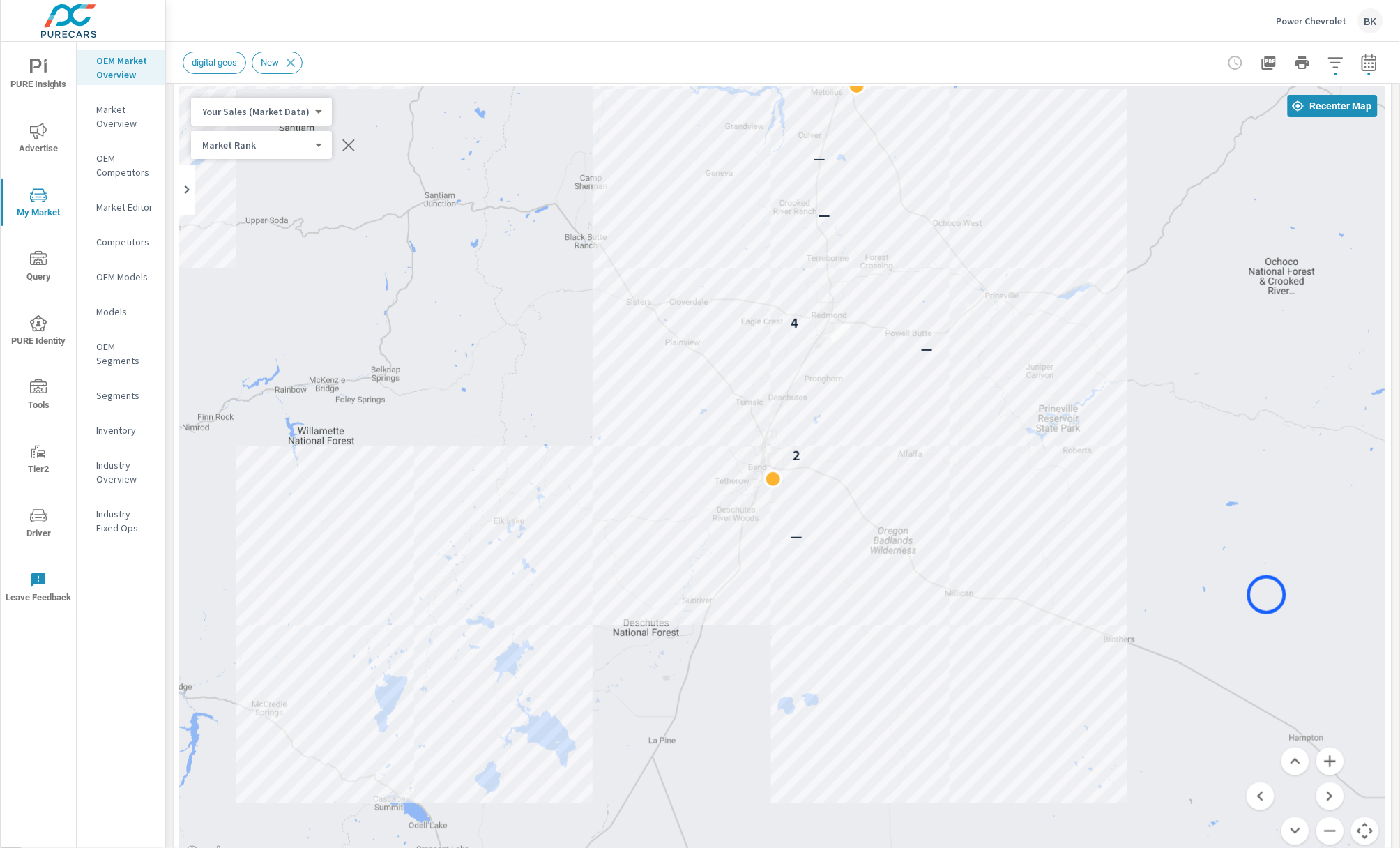
drag, startPoint x: 1104, startPoint y: 567, endPoint x: 1267, endPoint y: 595, distance: 165.4
click at [1329, 829] on button "Zoom out" at bounding box center [1330, 831] width 28 height 28
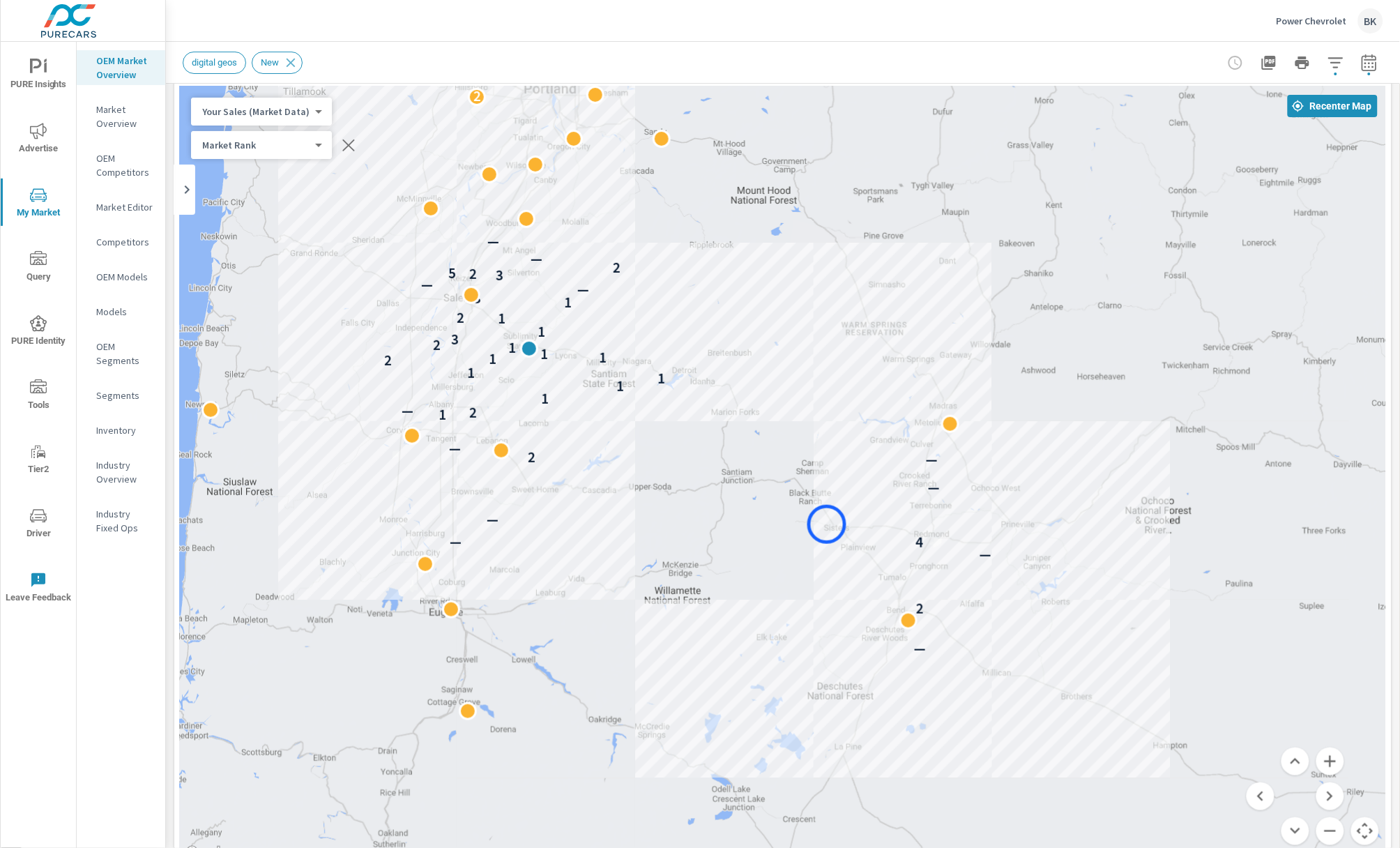
drag, startPoint x: 698, startPoint y: 382, endPoint x: 827, endPoint y: 525, distance: 192.6
click at [827, 525] on div "— 2 — 4 — — — — 2 — 1 2 — 1 1 1 1 2 1 1 1 1 2 3 1 1 2 1 3 — — 3 2 5 2 — — 2" at bounding box center [783, 474] width 1206 height 776
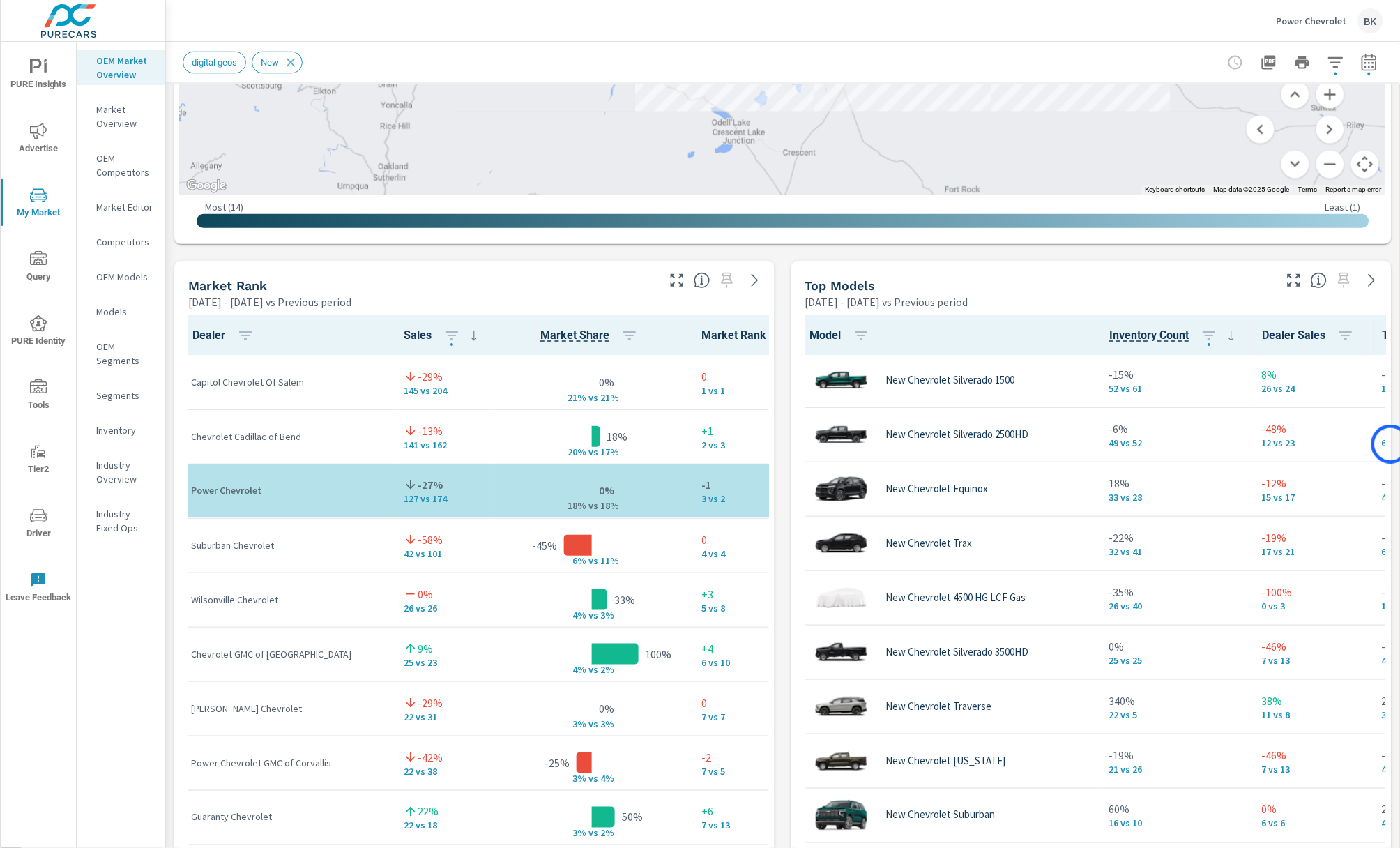
scroll to position [735, 0]
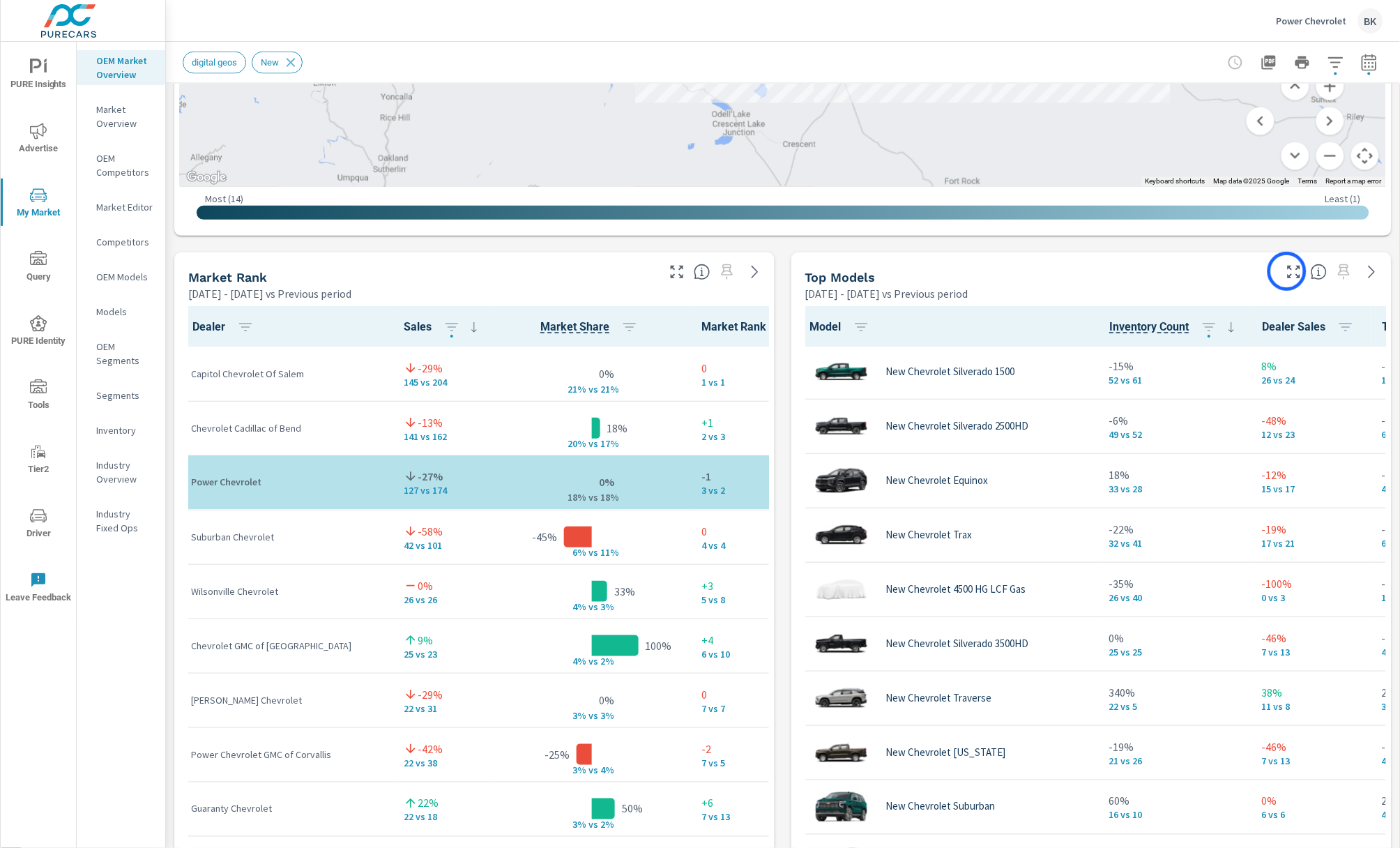
click at [1283, 271] on button "button" at bounding box center [1293, 272] width 22 height 22
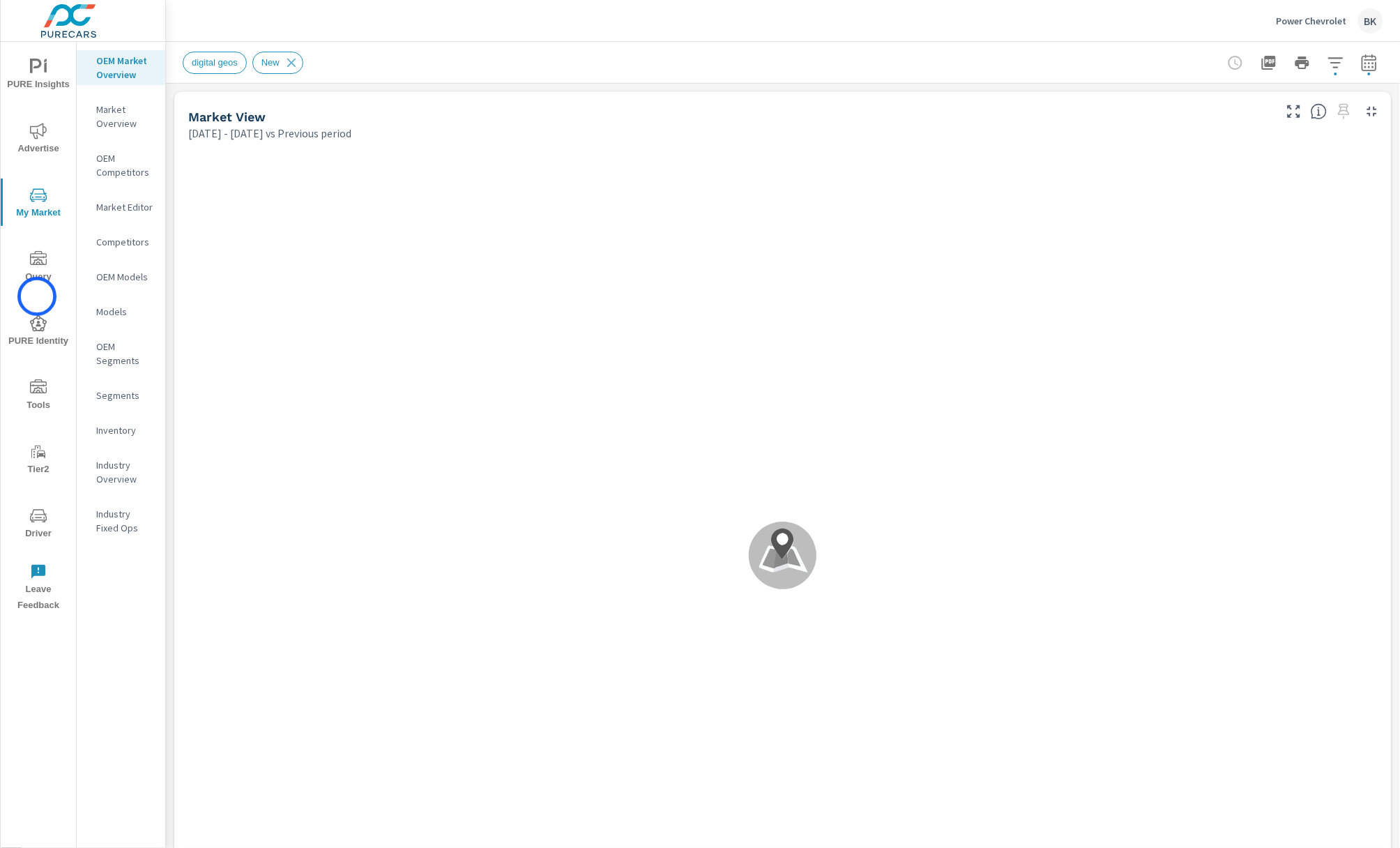
scroll to position [1, 0]
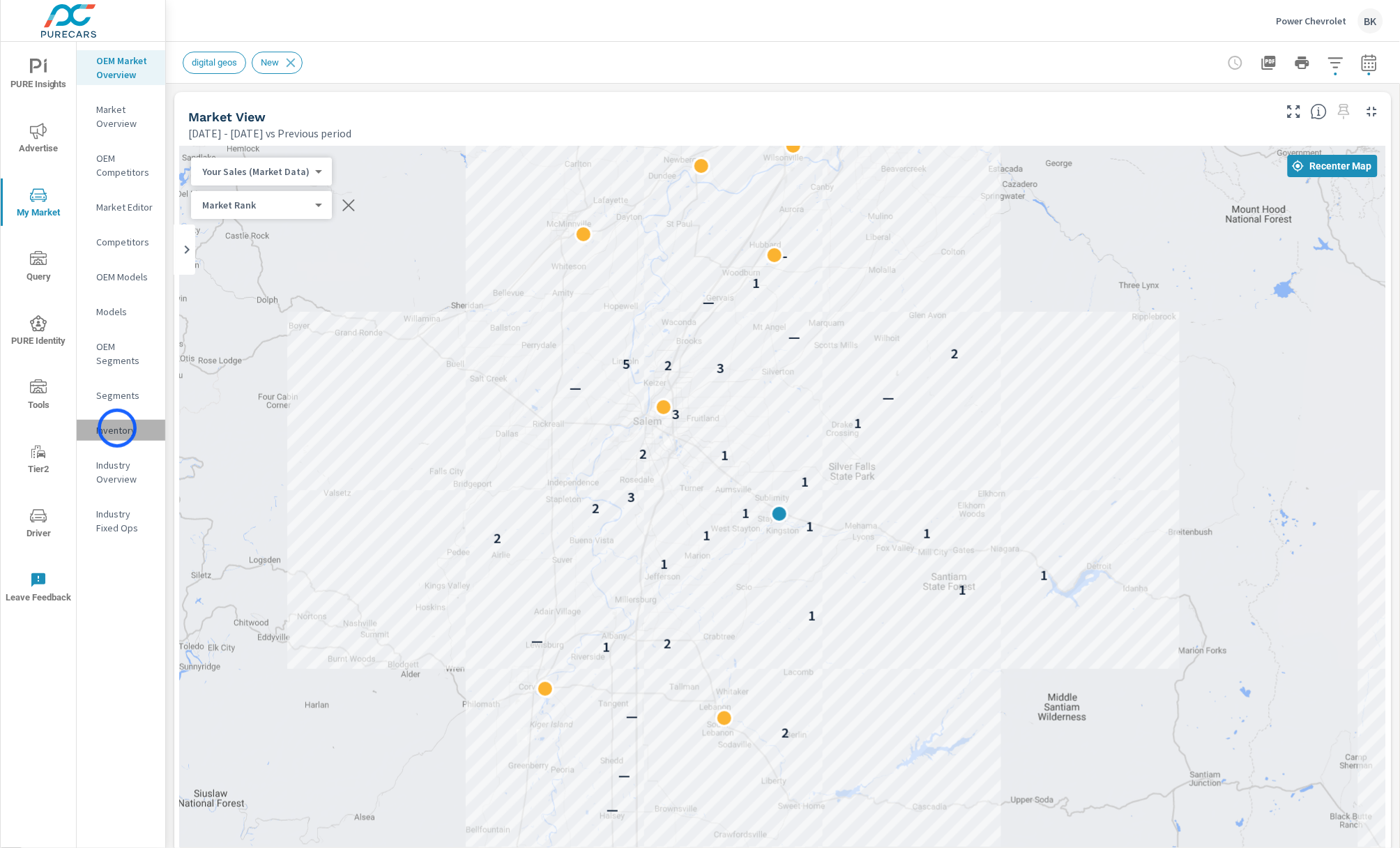
scroll to position [1, 0]
click at [117, 429] on p "Inventory" at bounding box center [125, 430] width 58 height 14
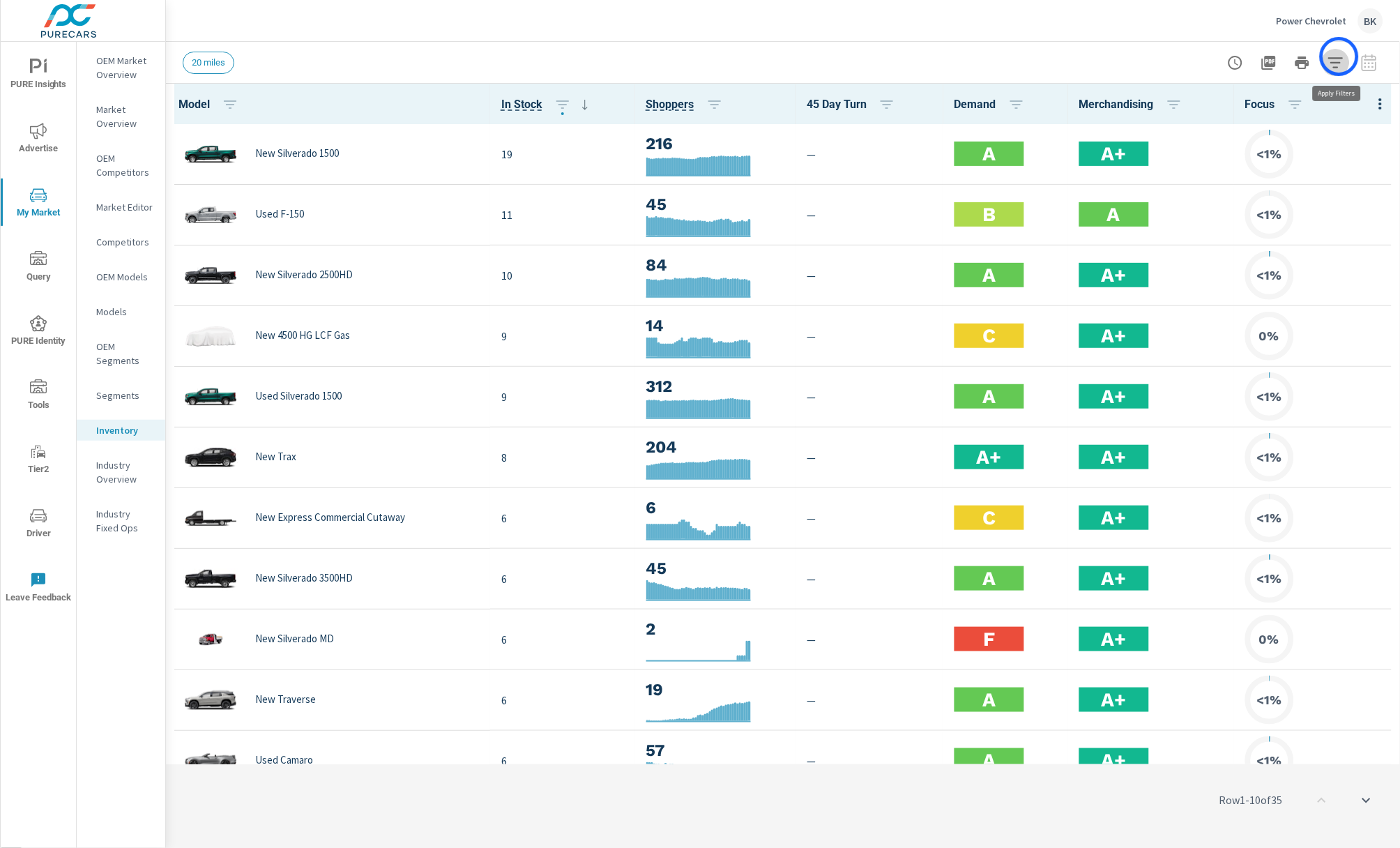
click at [1339, 57] on icon "button" at bounding box center [1336, 63] width 17 height 17
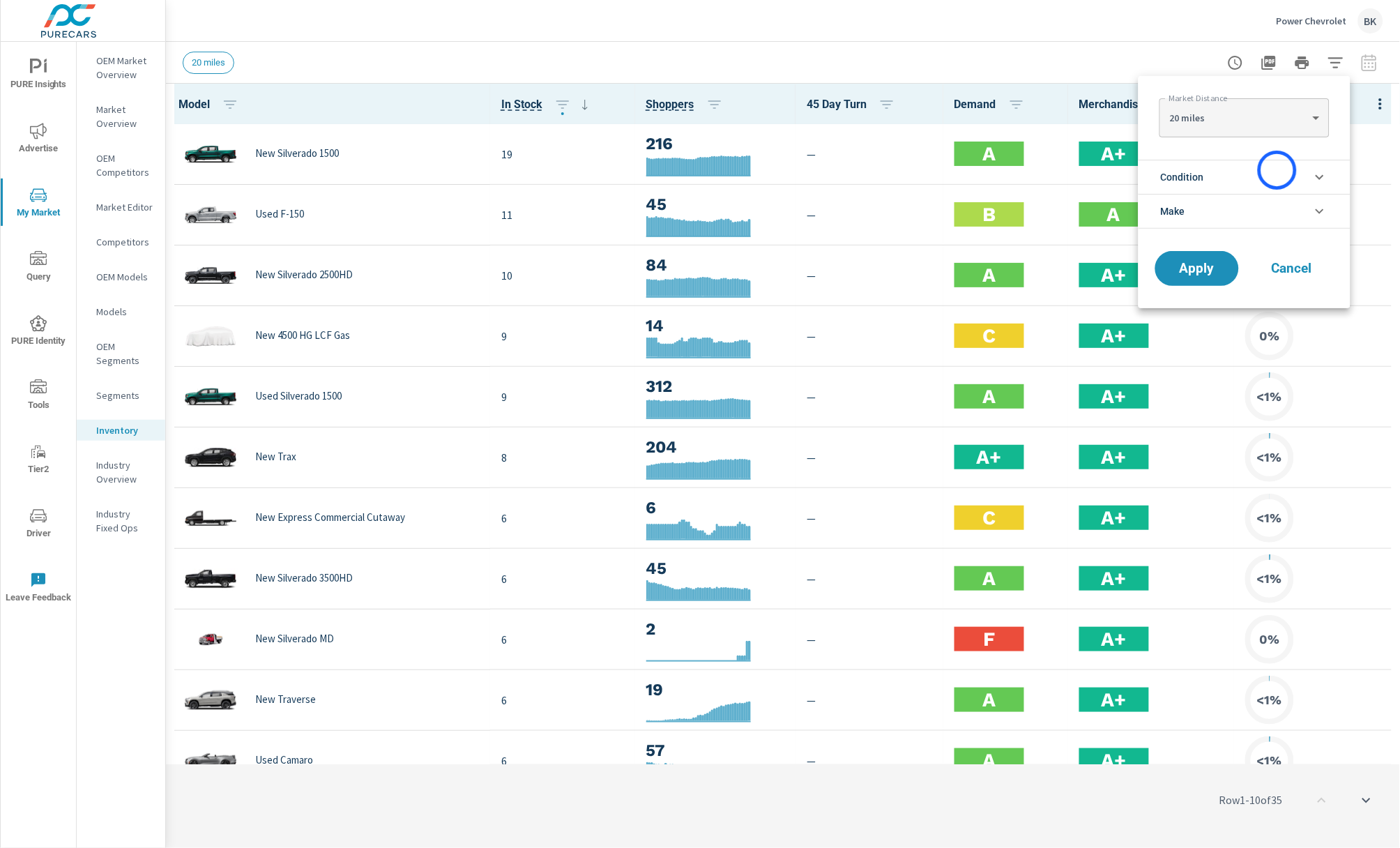
click at [1277, 170] on li "Condition" at bounding box center [1245, 176] width 212 height 34
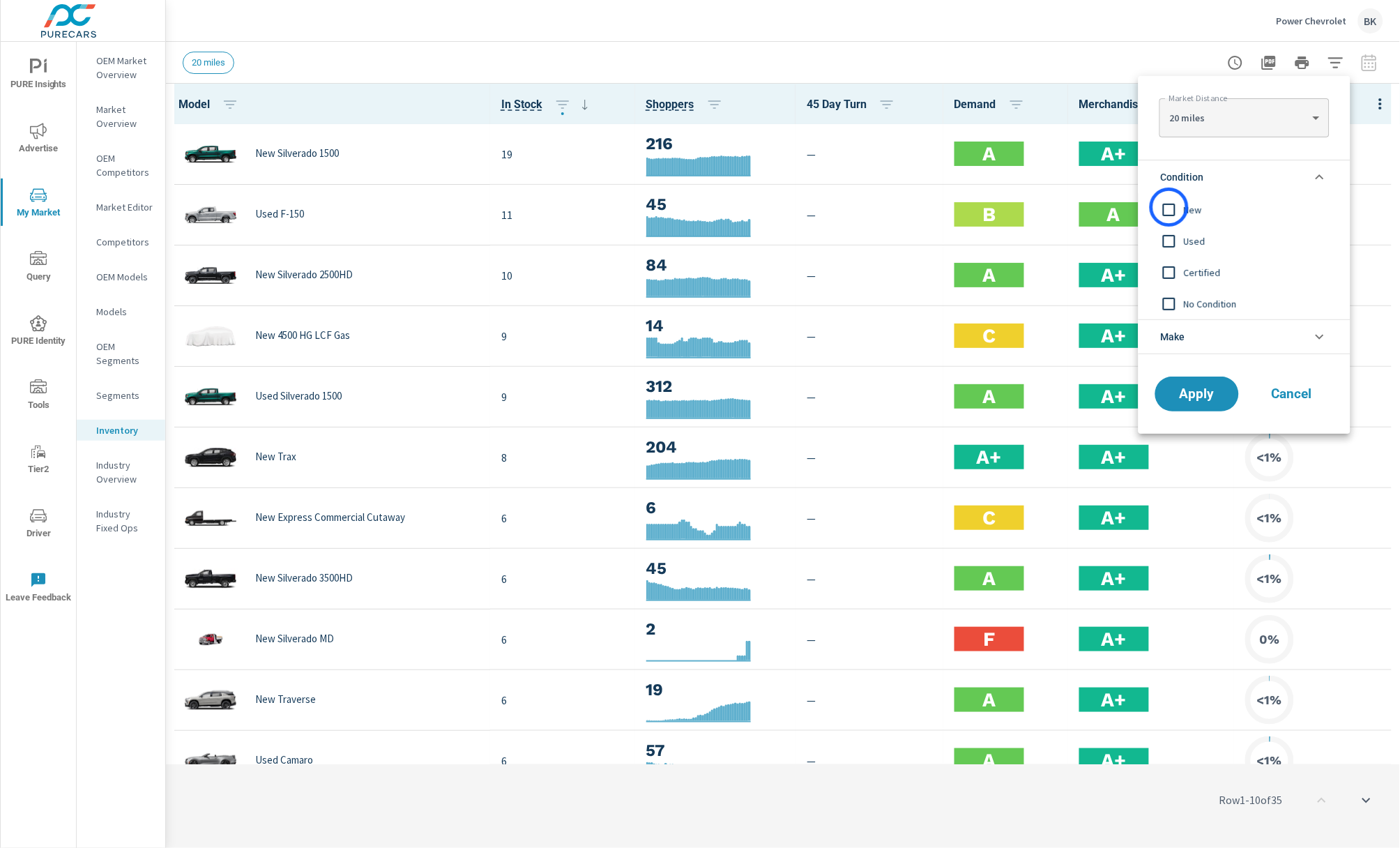
click at [1169, 207] on input "filter options" at bounding box center [1169, 210] width 30 height 30
click at [1187, 388] on span "Apply" at bounding box center [1197, 394] width 58 height 14
